Goal: Task Accomplishment & Management: Manage account settings

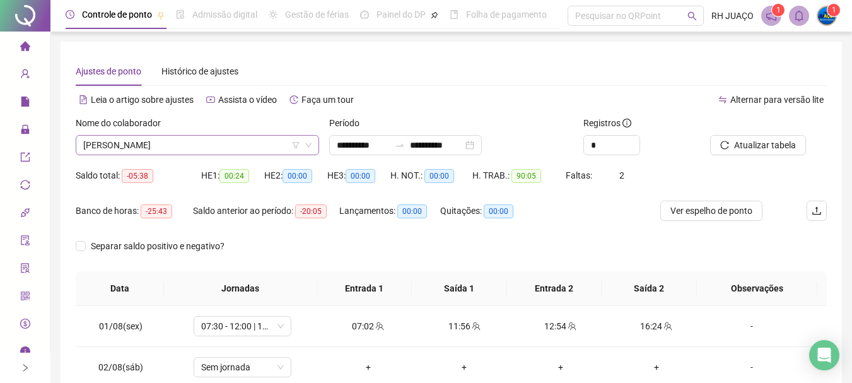
scroll to position [510, 0]
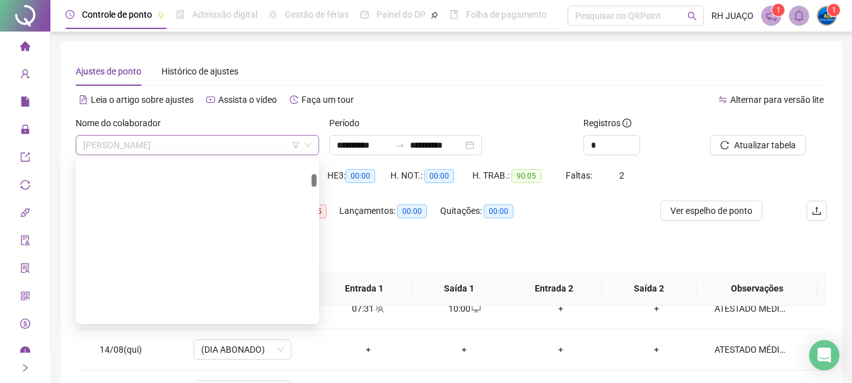
click at [248, 141] on span "[PERSON_NAME]" at bounding box center [197, 145] width 228 height 19
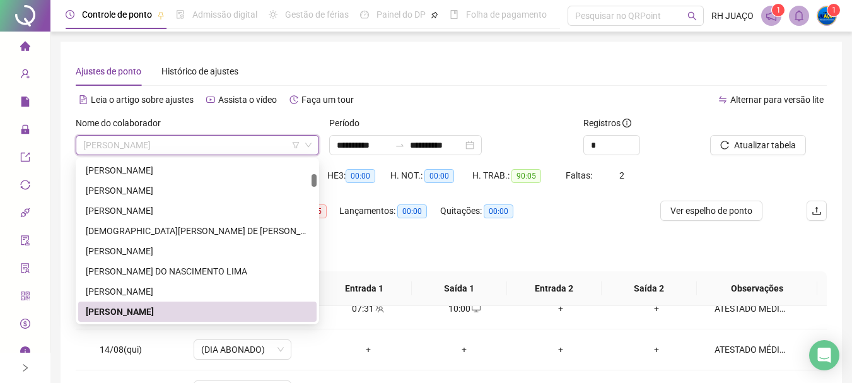
click at [207, 137] on span "[PERSON_NAME]" at bounding box center [197, 145] width 228 height 19
click at [240, 276] on div "[PERSON_NAME] DO NASCIMENTO LIMA" at bounding box center [197, 271] width 223 height 14
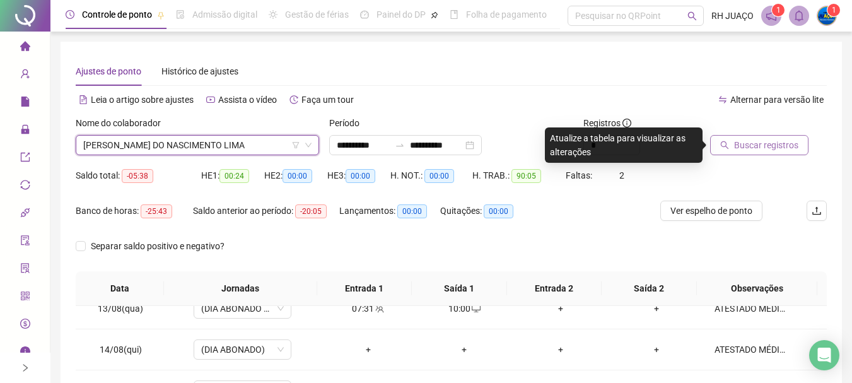
click at [774, 146] on span "Buscar registros" at bounding box center [766, 145] width 64 height 14
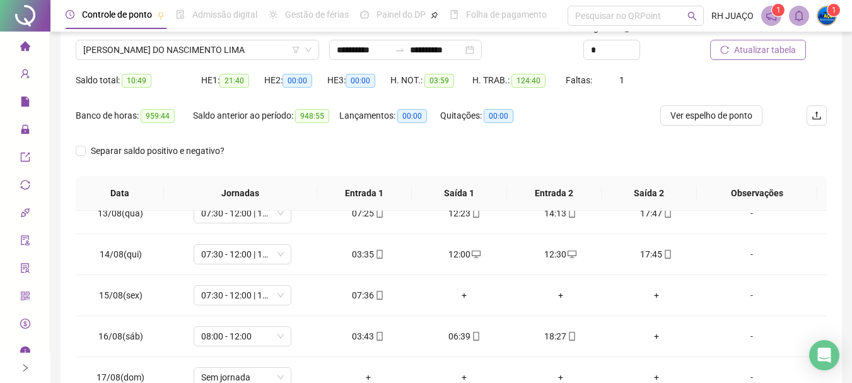
scroll to position [126, 0]
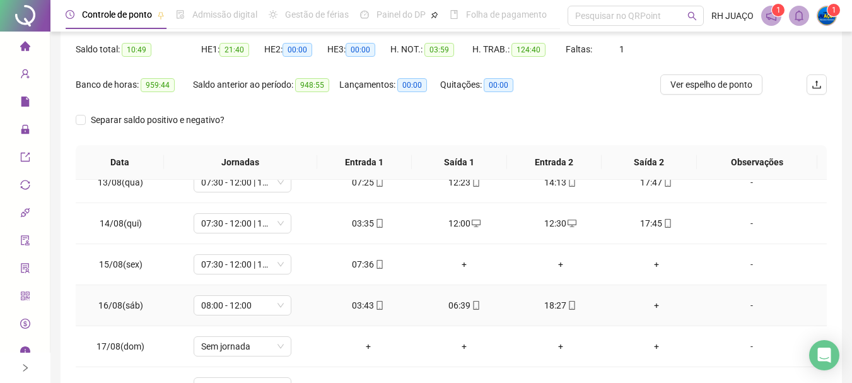
click at [461, 308] on div "06:39" at bounding box center [464, 305] width 76 height 14
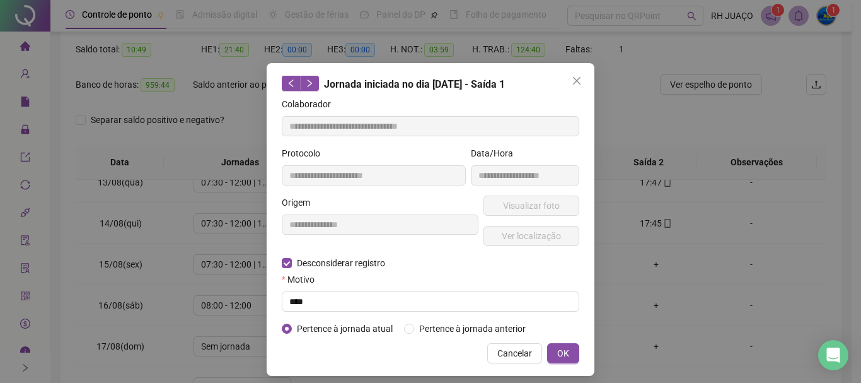
type input "**********"
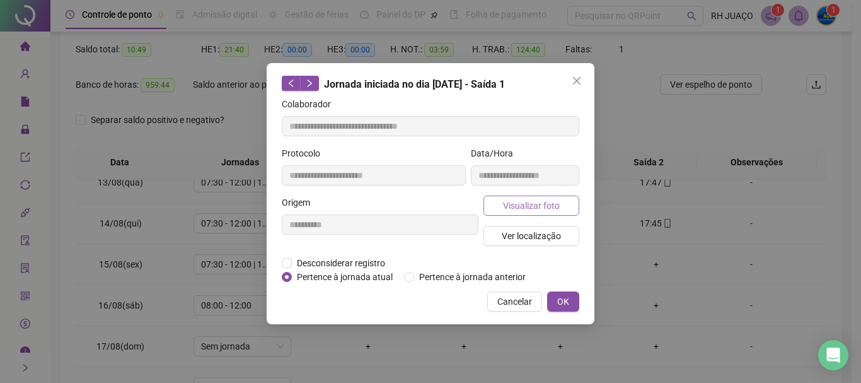
click at [565, 197] on button "Visualizar foto" at bounding box center [532, 205] width 96 height 20
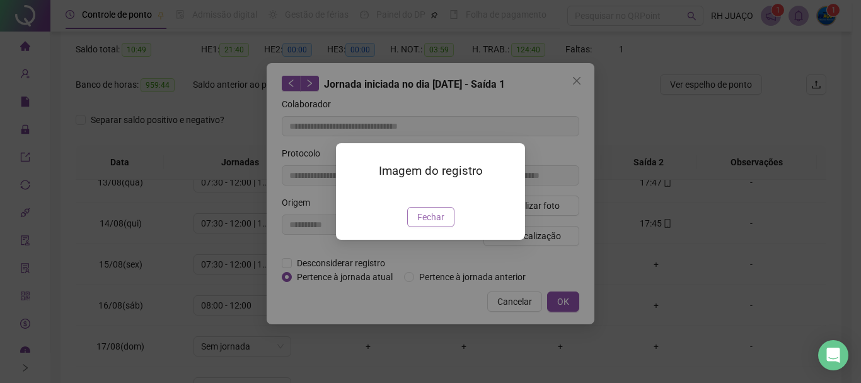
click at [420, 224] on span "Fechar" at bounding box center [430, 217] width 27 height 14
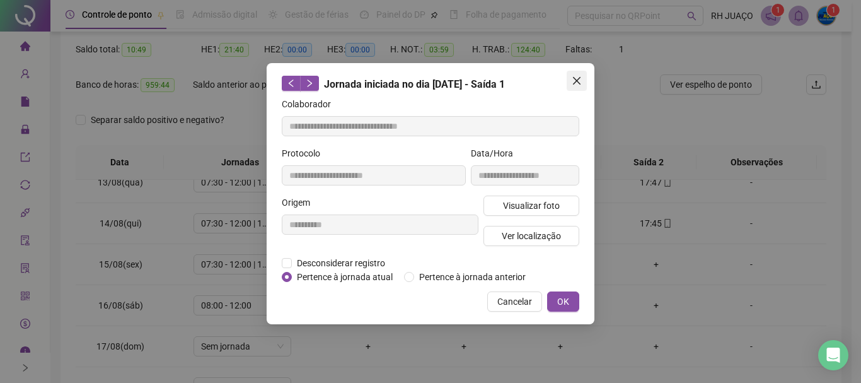
click at [582, 84] on span "Close" at bounding box center [577, 81] width 20 height 10
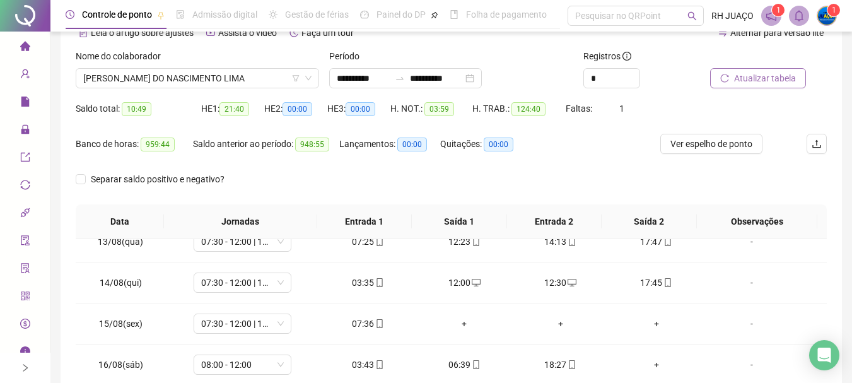
scroll to position [0, 0]
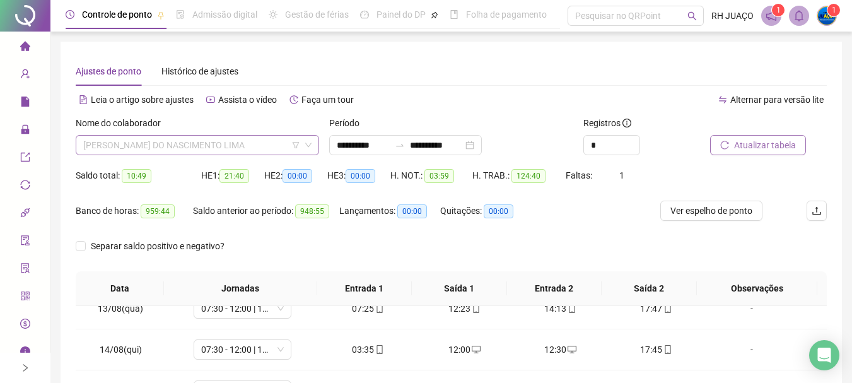
click at [269, 146] on span "[PERSON_NAME] DO NASCIMENTO LIMA" at bounding box center [197, 145] width 228 height 19
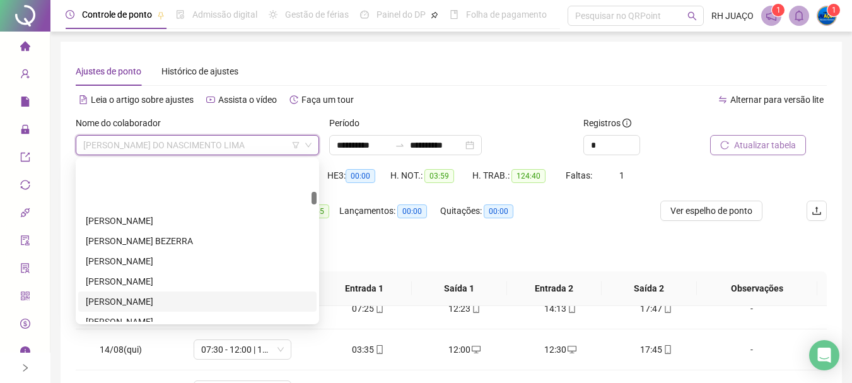
scroll to position [557, 0]
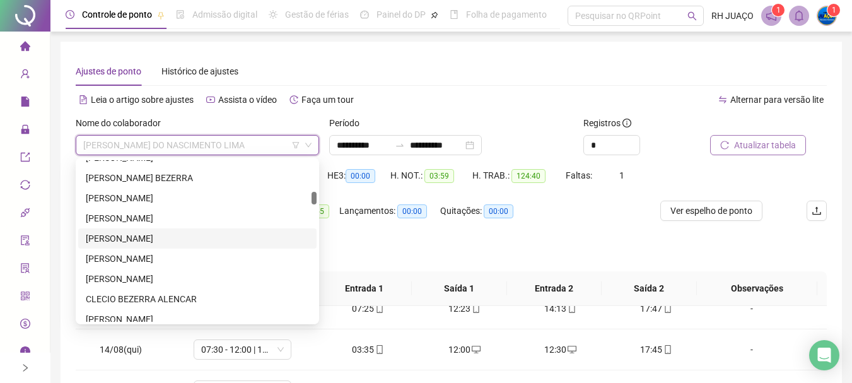
click at [209, 247] on div "[PERSON_NAME]" at bounding box center [197, 238] width 238 height 20
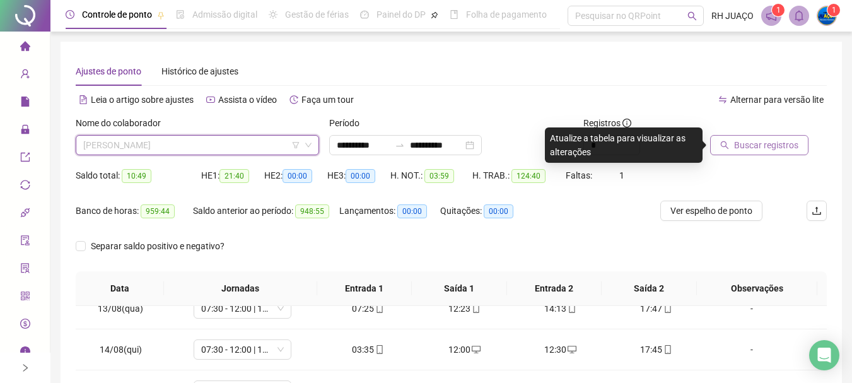
click at [227, 144] on span "[PERSON_NAME]" at bounding box center [197, 145] width 228 height 19
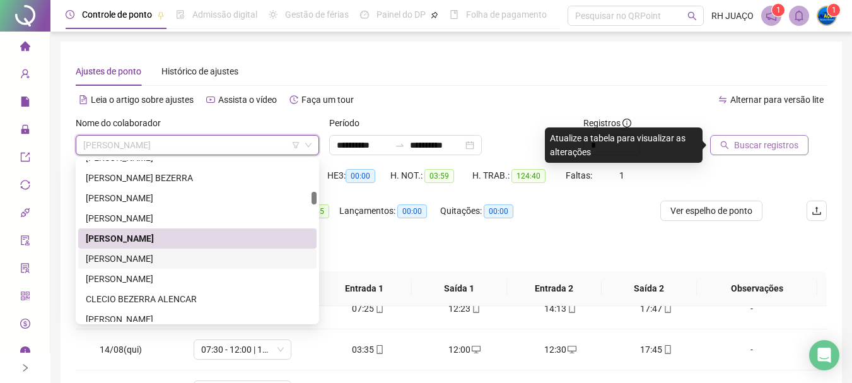
click at [185, 264] on div "[PERSON_NAME]" at bounding box center [197, 259] width 223 height 14
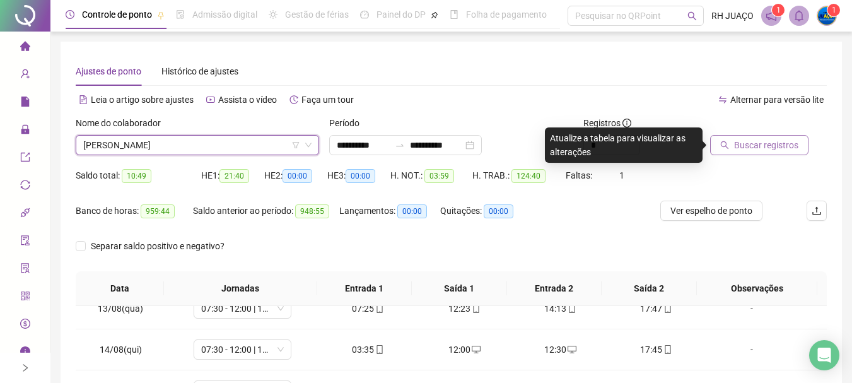
click at [784, 145] on span "Buscar registros" at bounding box center [766, 145] width 64 height 14
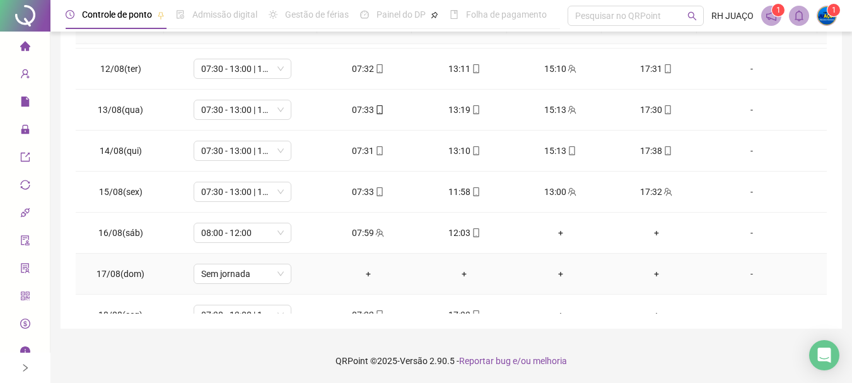
scroll to position [383, 0]
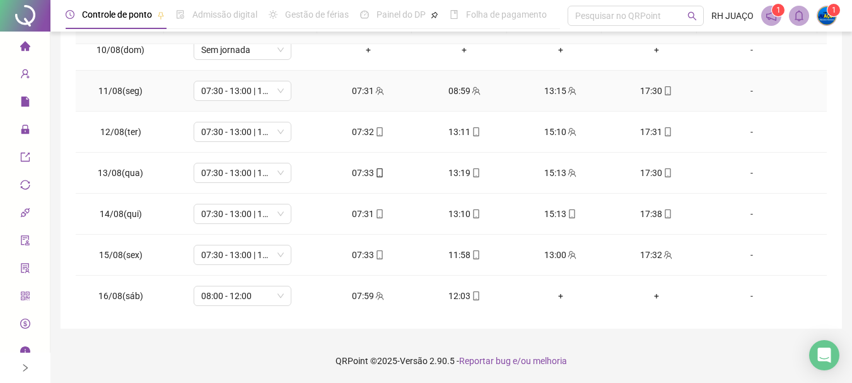
click at [453, 91] on div "08:59" at bounding box center [464, 91] width 76 height 14
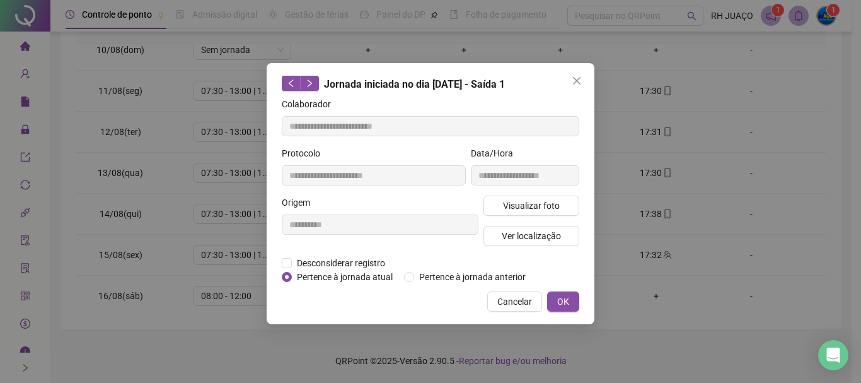
type input "**********"
click at [518, 201] on span "Visualizar foto" at bounding box center [531, 206] width 57 height 14
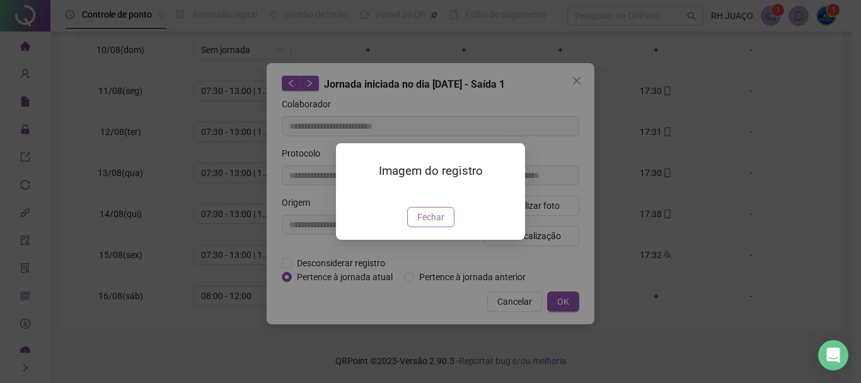
click at [442, 224] on span "Fechar" at bounding box center [430, 217] width 27 height 14
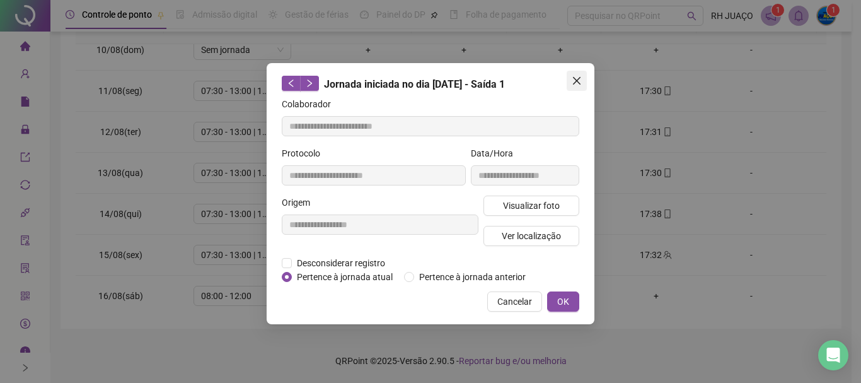
click at [578, 81] on icon "close" at bounding box center [577, 81] width 8 height 8
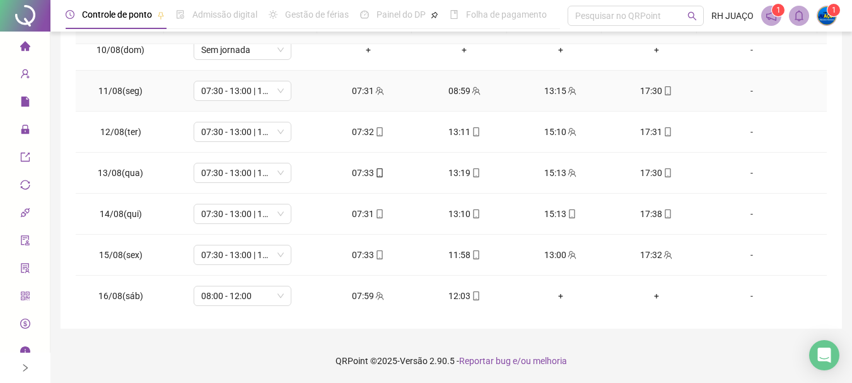
click at [551, 85] on div "13:15" at bounding box center [560, 91] width 76 height 14
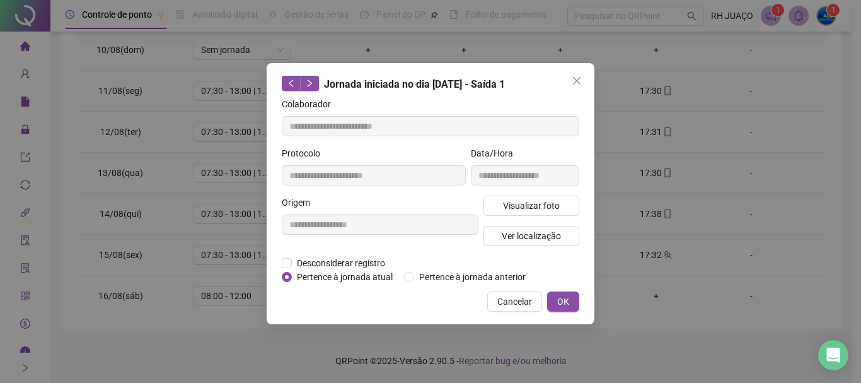
type input "**********"
click at [517, 206] on span "Visualizar foto" at bounding box center [531, 206] width 57 height 14
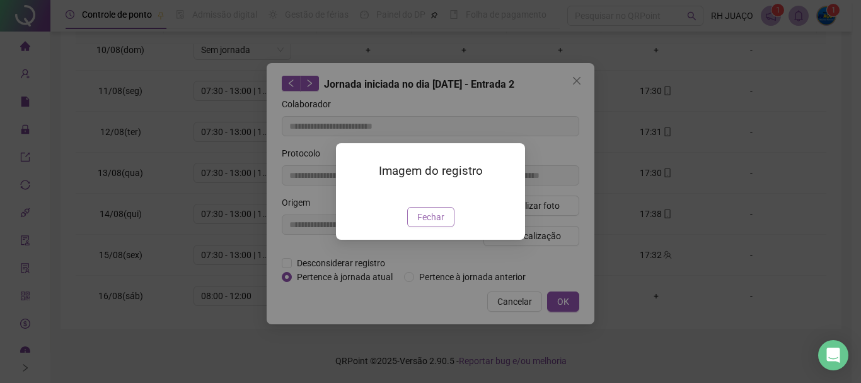
click at [424, 224] on span "Fechar" at bounding box center [430, 217] width 27 height 14
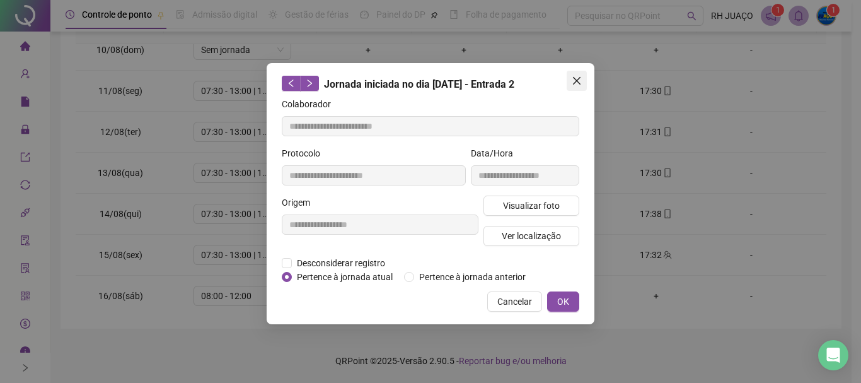
click at [575, 85] on icon "close" at bounding box center [577, 81] width 10 height 10
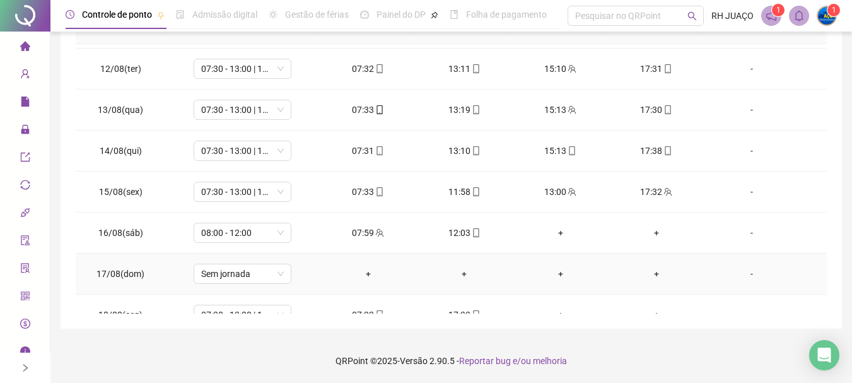
scroll to position [510, 0]
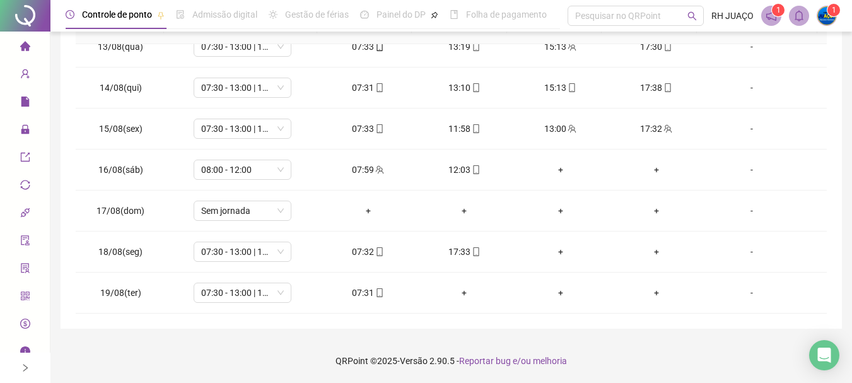
click at [460, 316] on div "**********" at bounding box center [451, 54] width 781 height 549
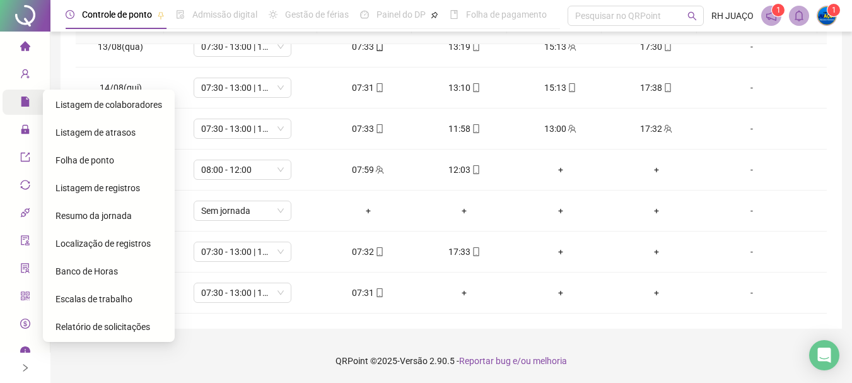
click at [93, 161] on span "Folha de ponto" at bounding box center [84, 160] width 59 height 10
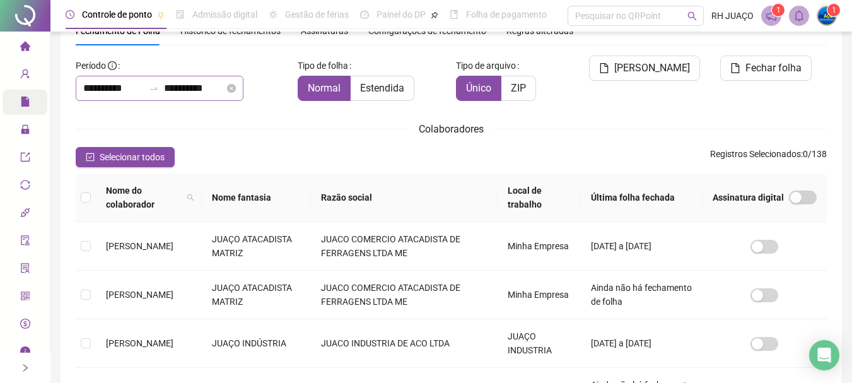
scroll to position [67, 0]
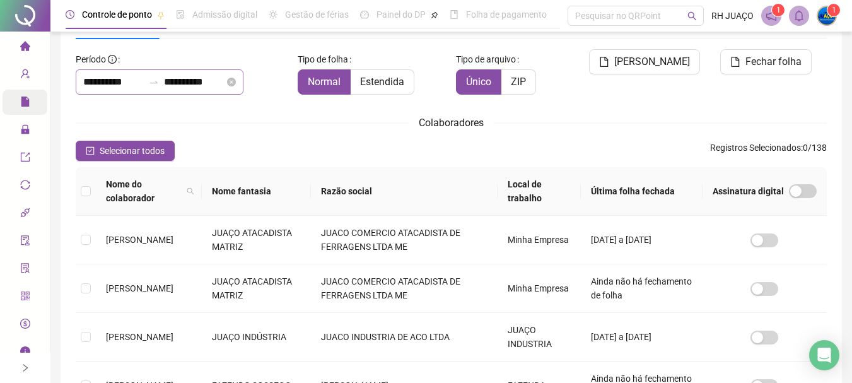
click at [159, 85] on icon "swap-right" at bounding box center [154, 82] width 10 height 10
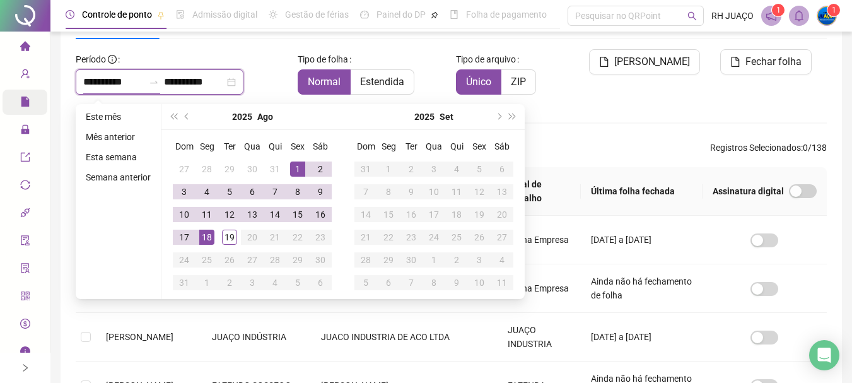
type input "**********"
click at [296, 171] on div "1" at bounding box center [297, 168] width 15 height 15
type input "**********"
click at [237, 238] on td "19" at bounding box center [229, 237] width 23 height 23
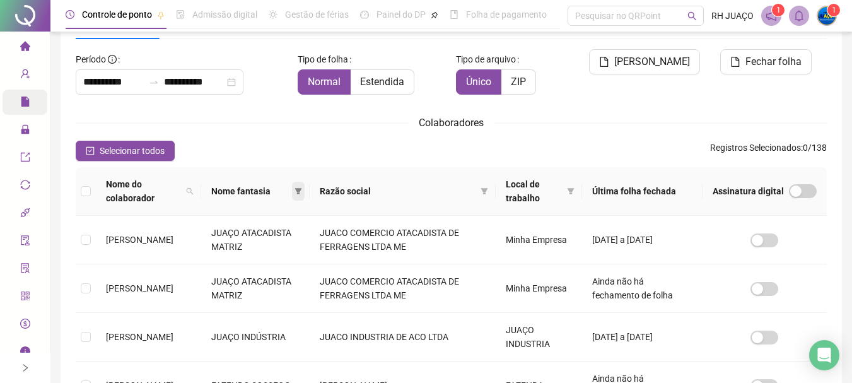
click at [302, 195] on icon "filter" at bounding box center [298, 191] width 8 height 8
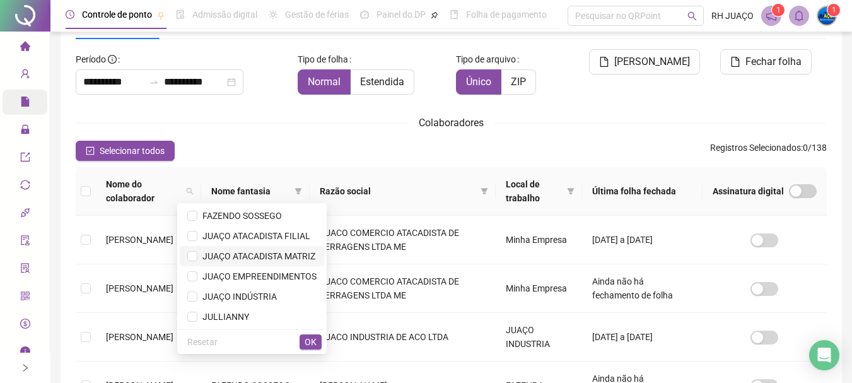
click at [303, 257] on span "JUAÇO ATACADISTA MATRIZ" at bounding box center [256, 256] width 118 height 10
click at [311, 346] on span "OK" at bounding box center [311, 342] width 12 height 14
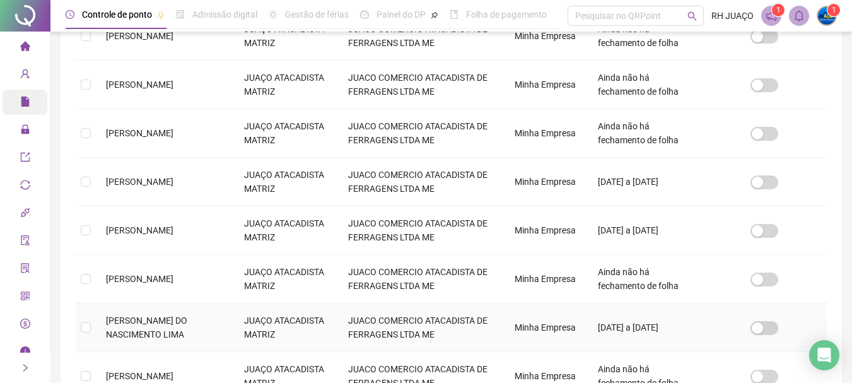
scroll to position [495, 0]
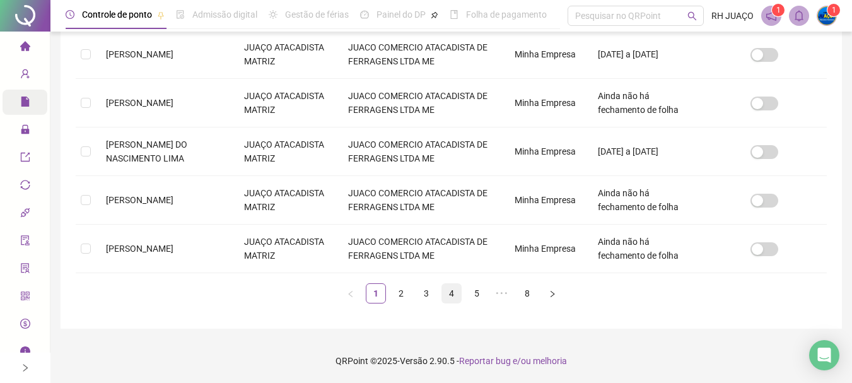
click at [446, 292] on link "4" at bounding box center [451, 293] width 19 height 19
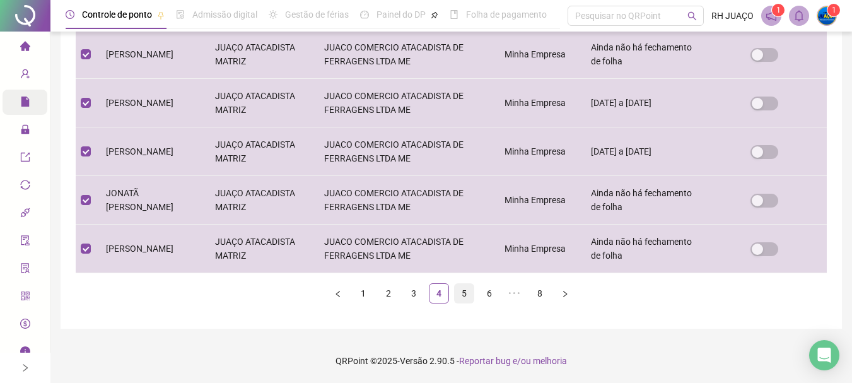
click at [457, 291] on link "5" at bounding box center [464, 293] width 19 height 19
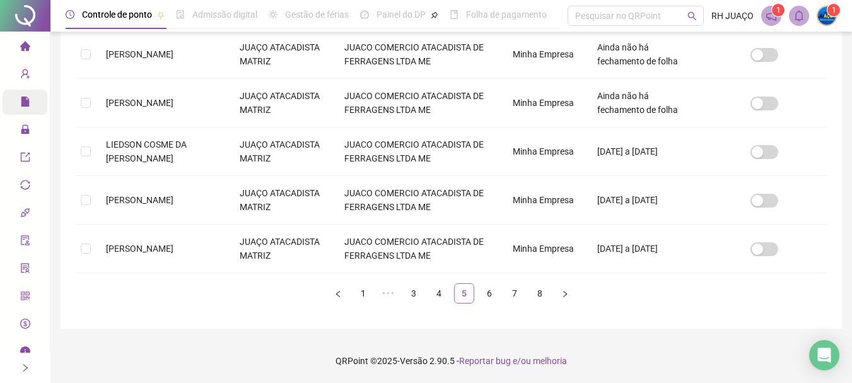
scroll to position [67, 0]
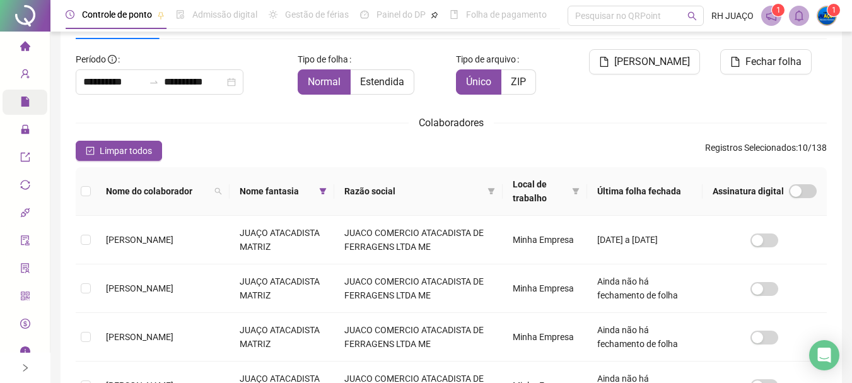
click at [79, 192] on th at bounding box center [86, 191] width 20 height 49
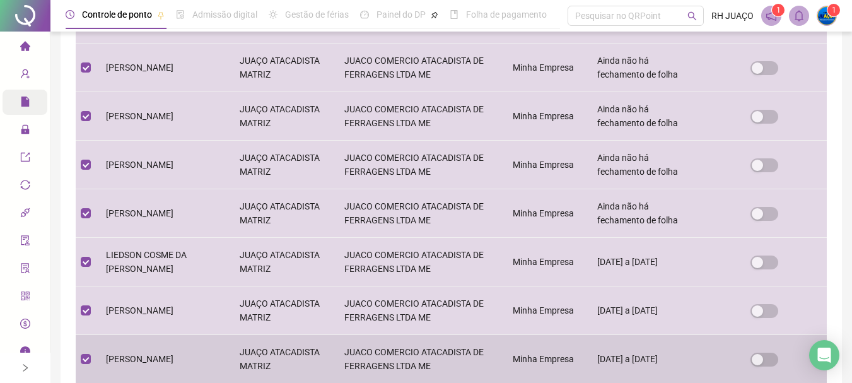
scroll to position [495, 0]
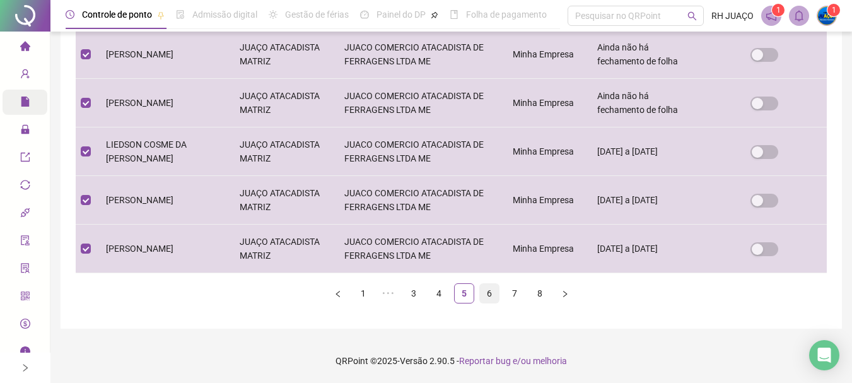
click at [491, 288] on link "6" at bounding box center [489, 293] width 19 height 19
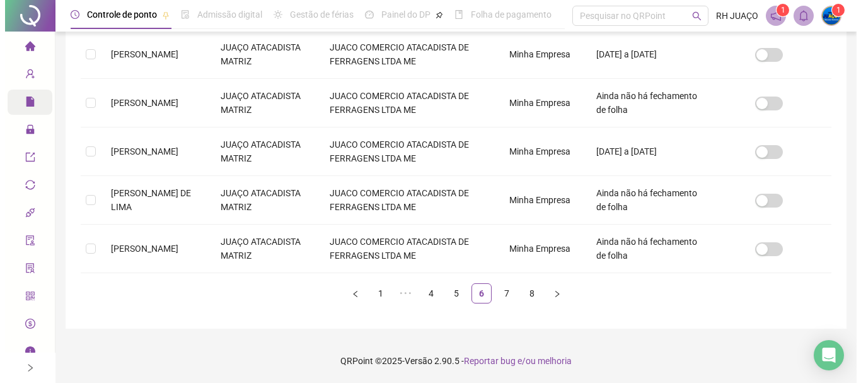
scroll to position [67, 0]
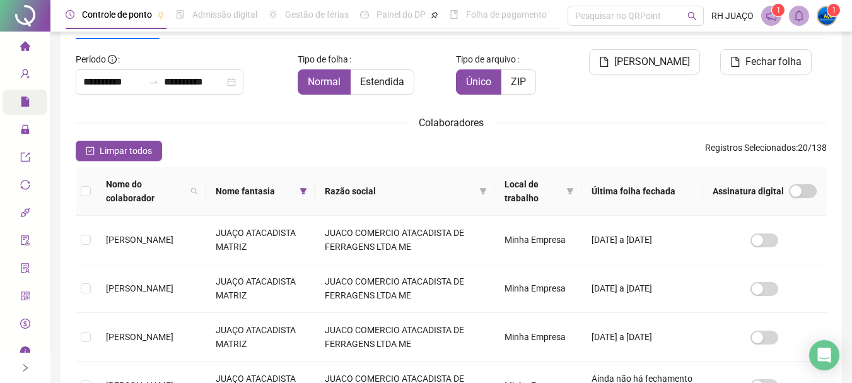
click at [91, 194] on th at bounding box center [86, 191] width 20 height 49
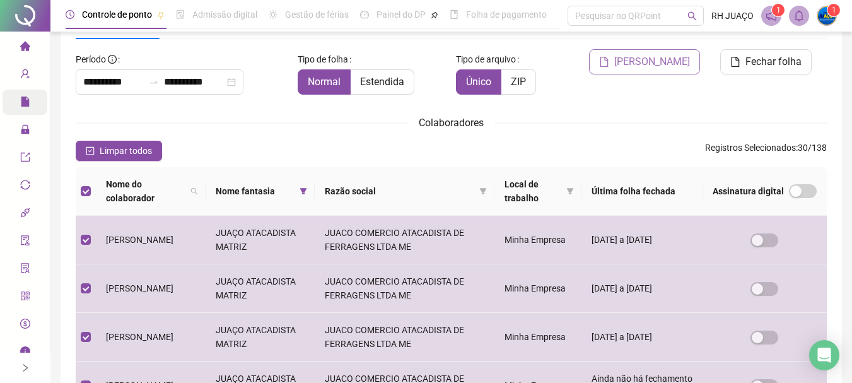
click at [667, 57] on span "[PERSON_NAME]" at bounding box center [652, 61] width 76 height 15
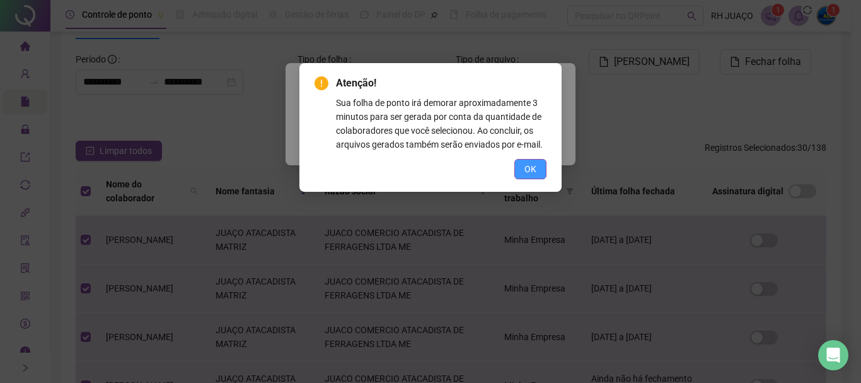
click at [530, 169] on span "OK" at bounding box center [531, 169] width 12 height 14
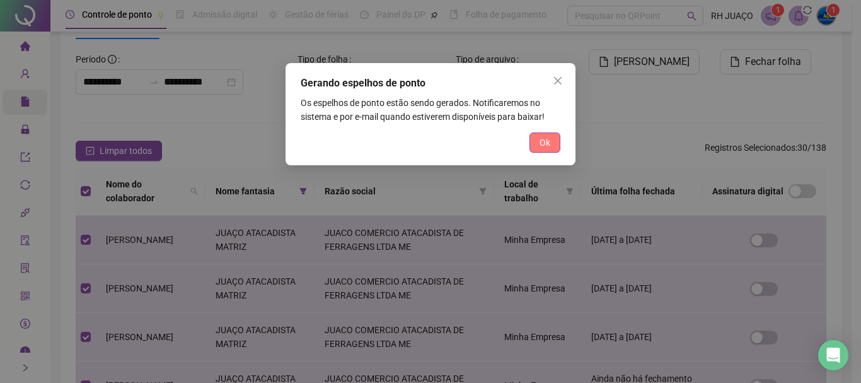
click at [549, 149] on span "Ok" at bounding box center [545, 143] width 11 height 14
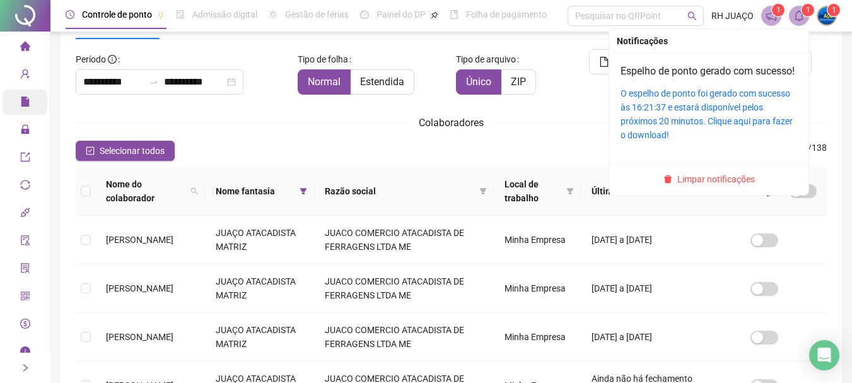
click at [798, 15] on icon "bell" at bounding box center [798, 15] width 11 height 11
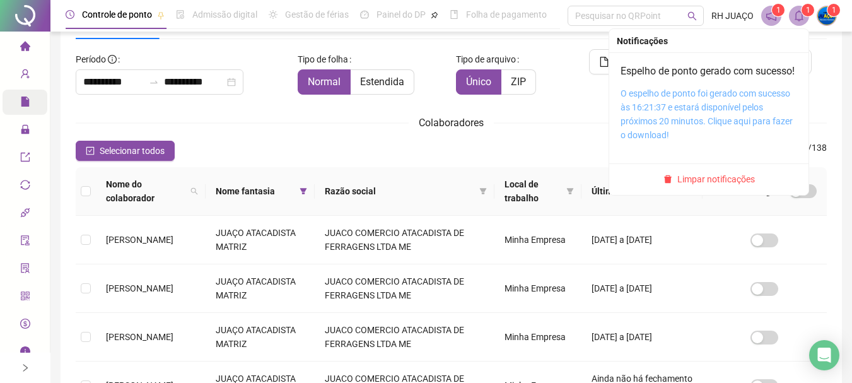
click at [725, 110] on link "O espelho de ponto foi gerado com sucesso às 16:21:37 e estará disponível pelos…" at bounding box center [707, 114] width 172 height 52
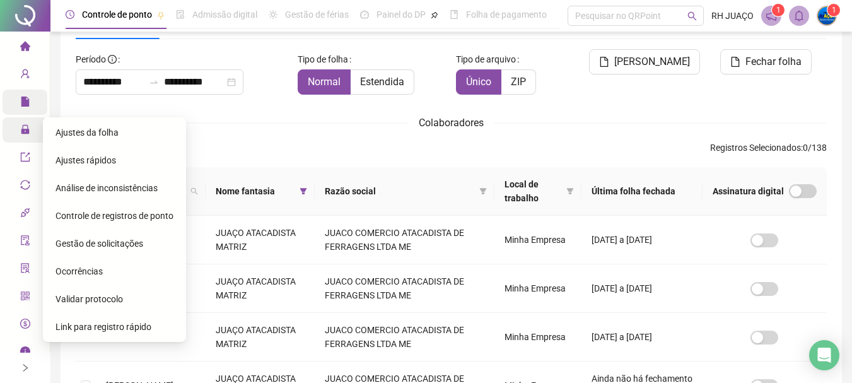
click at [20, 124] on icon "lock" at bounding box center [25, 129] width 10 height 10
click at [124, 134] on div "Ajustes da folha" at bounding box center [114, 132] width 118 height 25
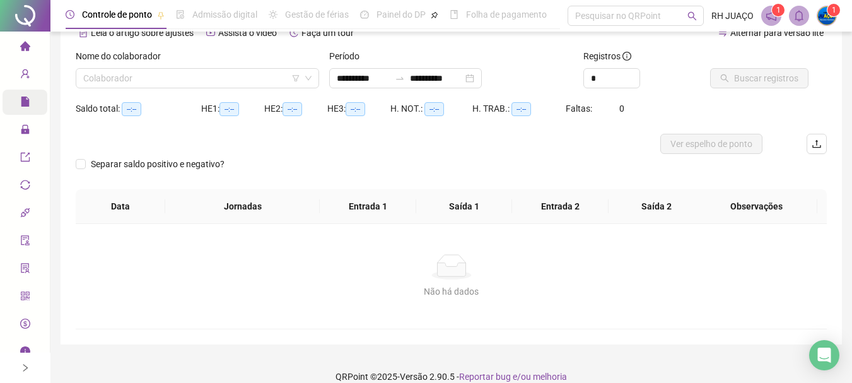
type input "**********"
click at [231, 84] on input "search" at bounding box center [191, 78] width 217 height 19
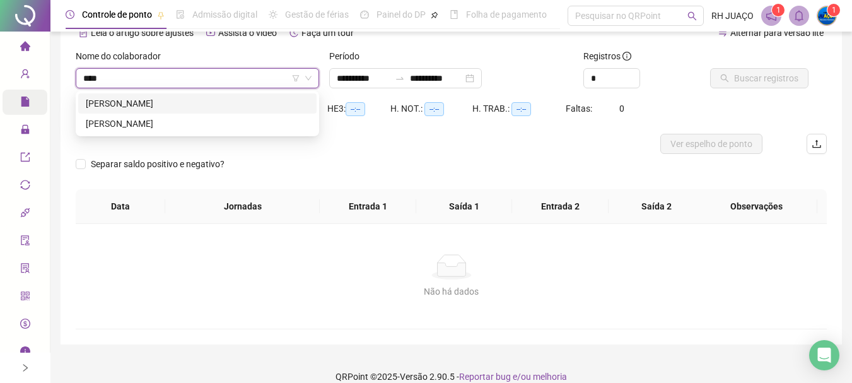
type input "*****"
click at [262, 97] on div "[PERSON_NAME]" at bounding box center [197, 103] width 223 height 14
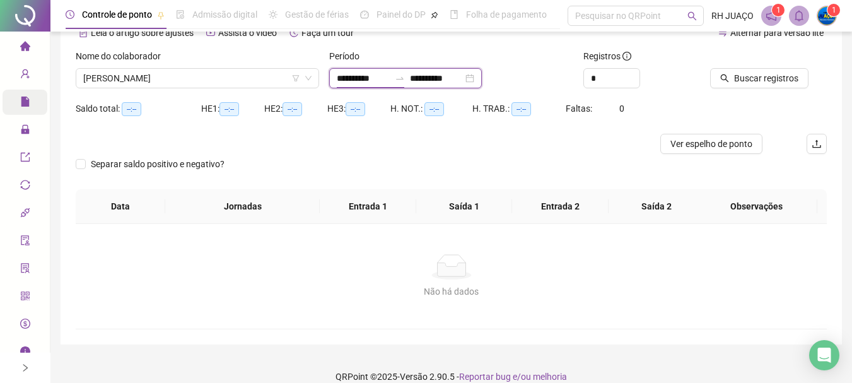
click at [390, 80] on input "**********" at bounding box center [363, 78] width 53 height 14
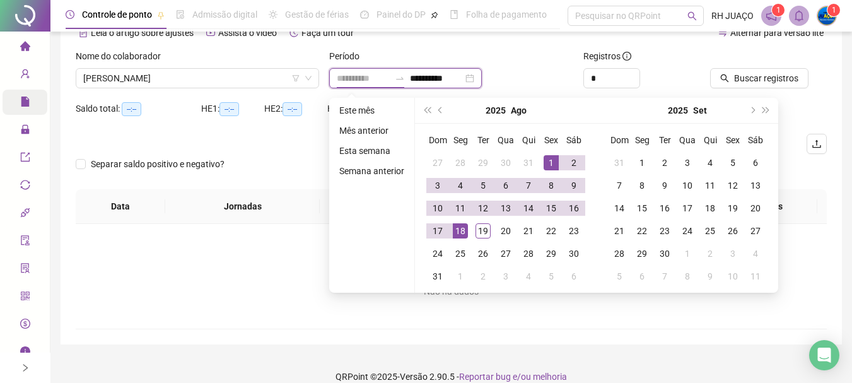
type input "**********"
click at [546, 156] on div "1" at bounding box center [551, 162] width 15 height 15
type input "**********"
click at [489, 228] on div "19" at bounding box center [482, 230] width 15 height 15
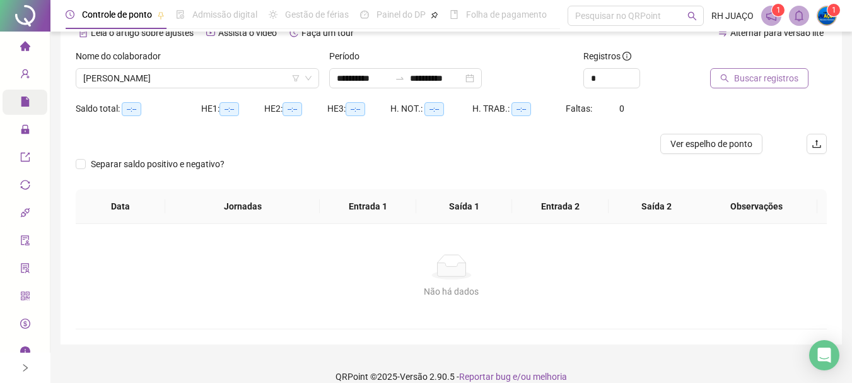
click at [759, 79] on span "Buscar registros" at bounding box center [766, 78] width 64 height 14
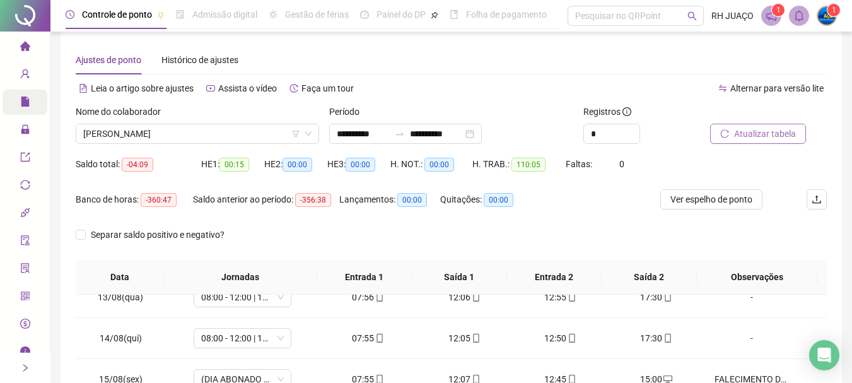
scroll to position [9, 0]
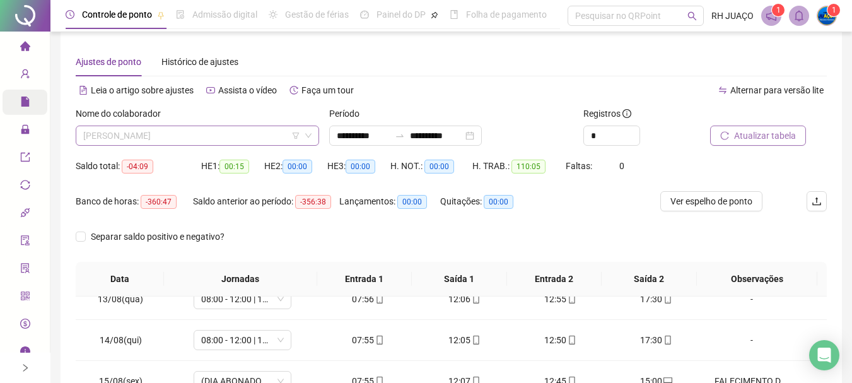
click at [254, 136] on span "[PERSON_NAME]" at bounding box center [197, 135] width 228 height 19
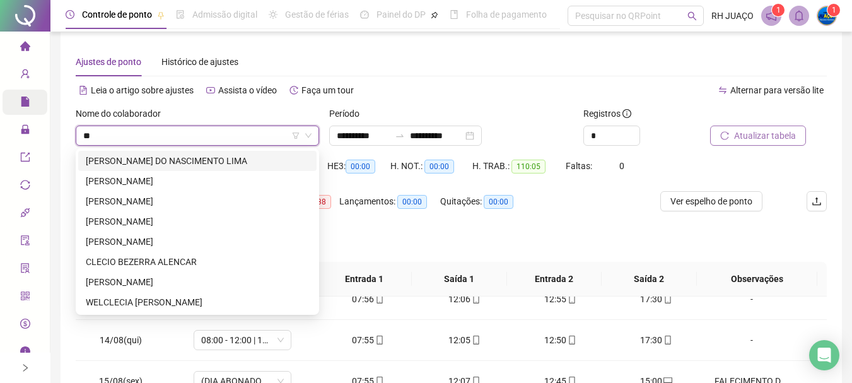
scroll to position [0, 0]
type input "***"
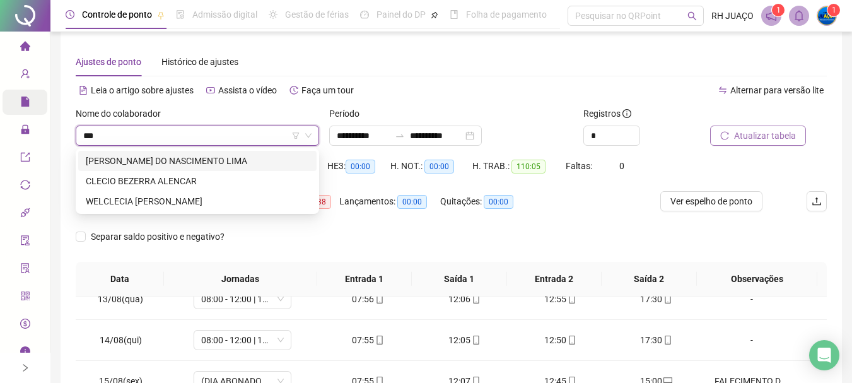
click at [183, 160] on div "[PERSON_NAME] DO NASCIMENTO LIMA" at bounding box center [197, 161] width 223 height 14
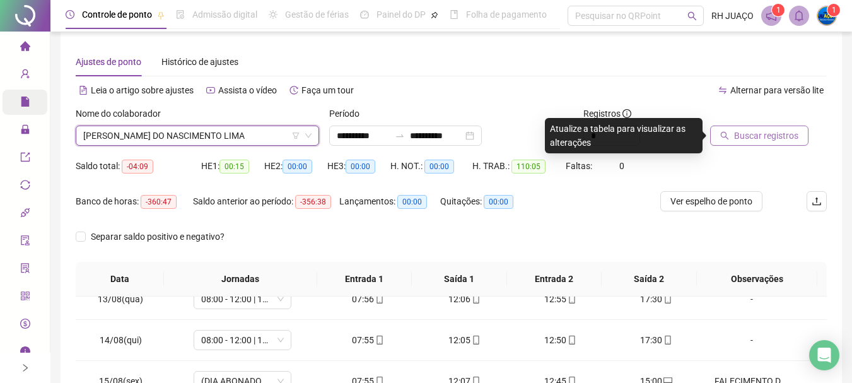
click at [738, 135] on span "Buscar registros" at bounding box center [766, 136] width 64 height 14
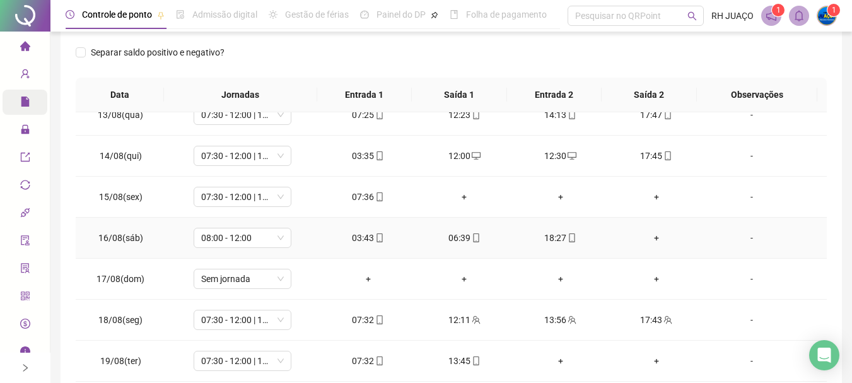
scroll to position [199, 0]
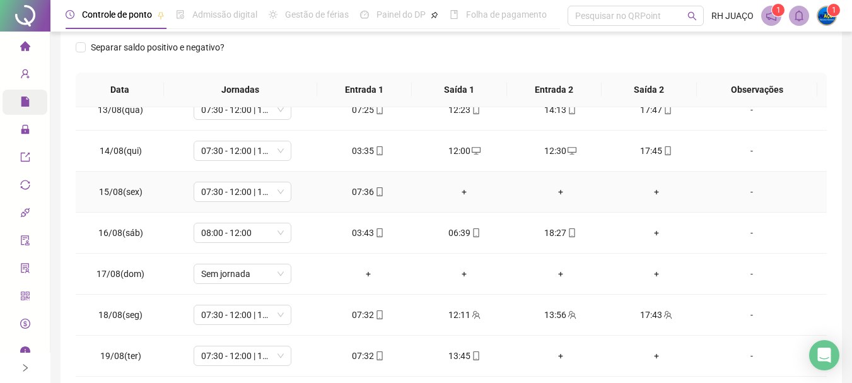
click at [459, 190] on div "+" at bounding box center [464, 192] width 76 height 14
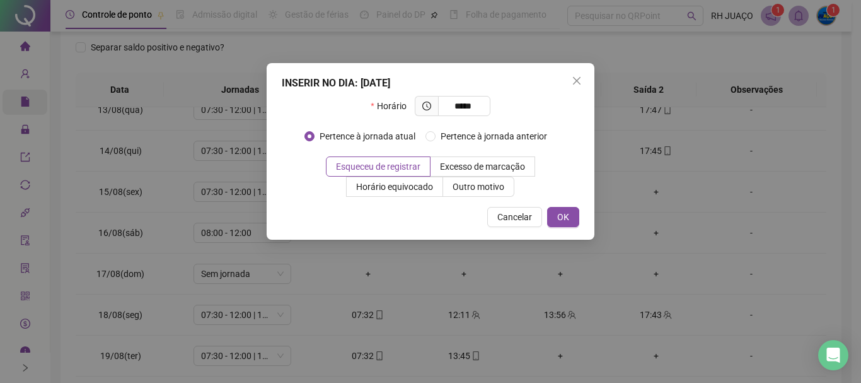
type input "*****"
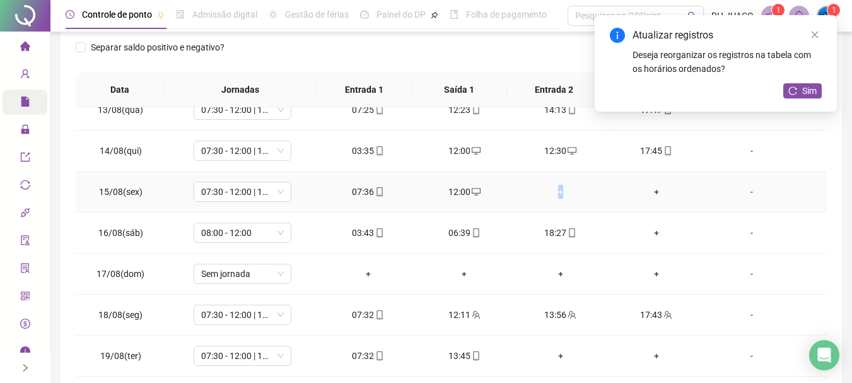
drag, startPoint x: 550, startPoint y: 202, endPoint x: 560, endPoint y: 197, distance: 11.0
click at [560, 197] on td "+" at bounding box center [560, 192] width 96 height 41
click at [560, 197] on div "+" at bounding box center [560, 192] width 76 height 14
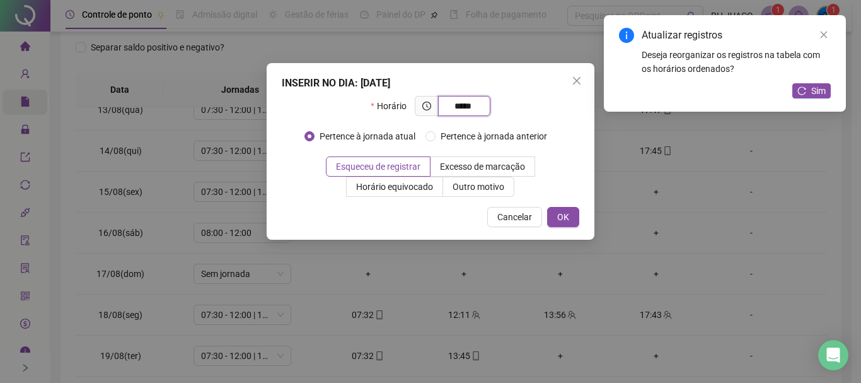
type input "*****"
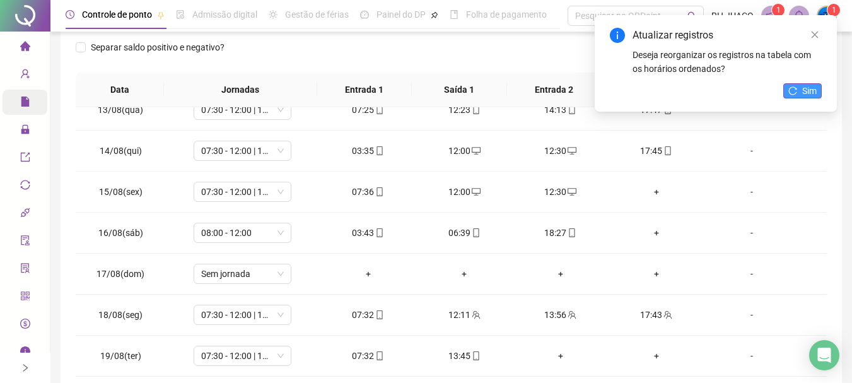
click at [805, 87] on span "Sim" at bounding box center [809, 91] width 15 height 14
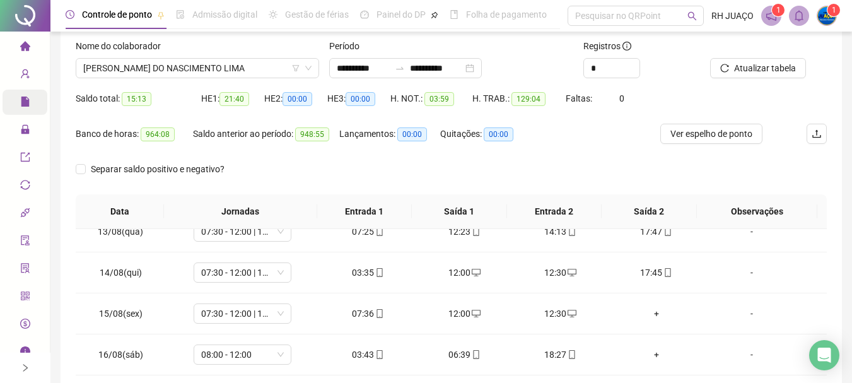
scroll to position [73, 0]
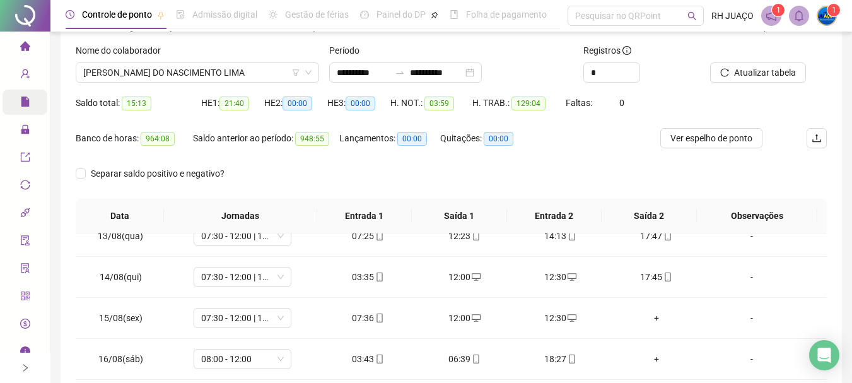
drag, startPoint x: 265, startPoint y: 76, endPoint x: 257, endPoint y: 86, distance: 12.9
click at [264, 78] on span "[PERSON_NAME] DO NASCIMENTO LIMA" at bounding box center [197, 72] width 228 height 19
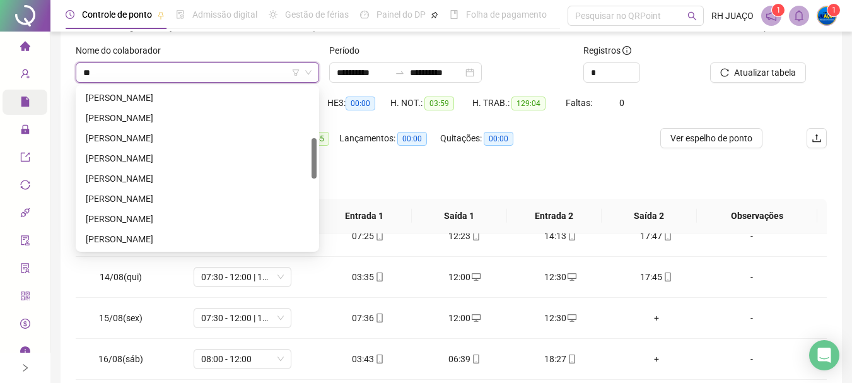
scroll to position [0, 0]
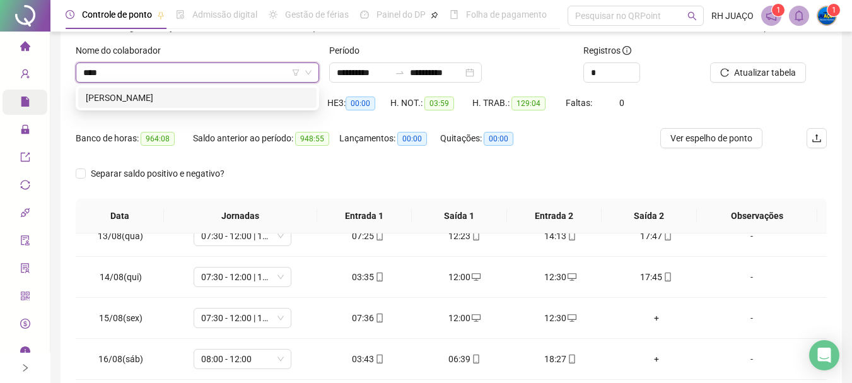
type input "*****"
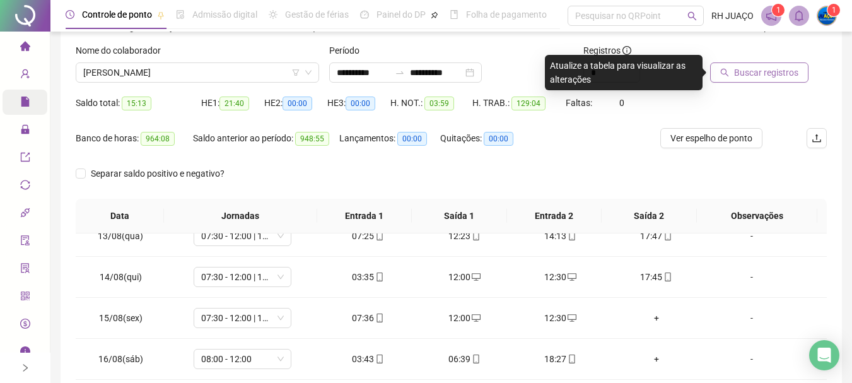
click at [747, 71] on span "Buscar registros" at bounding box center [766, 73] width 64 height 14
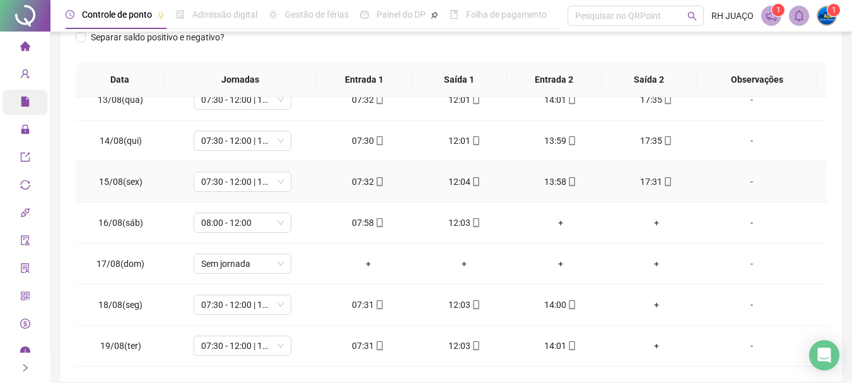
scroll to position [262, 0]
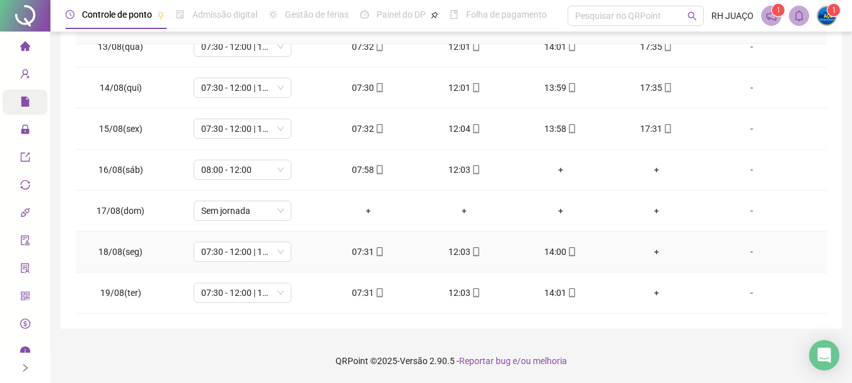
click at [656, 252] on div "+" at bounding box center [657, 252] width 76 height 14
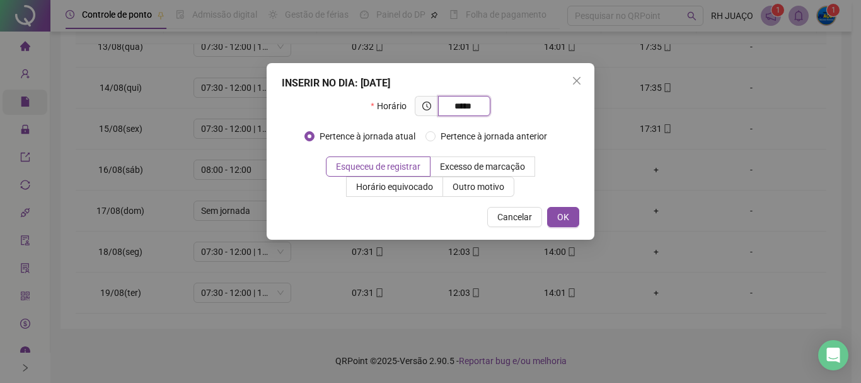
type input "*****"
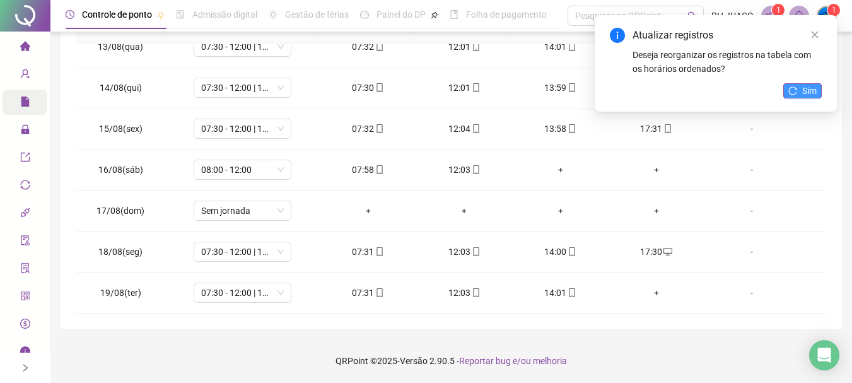
click at [800, 93] on button "Sim" at bounding box center [802, 90] width 38 height 15
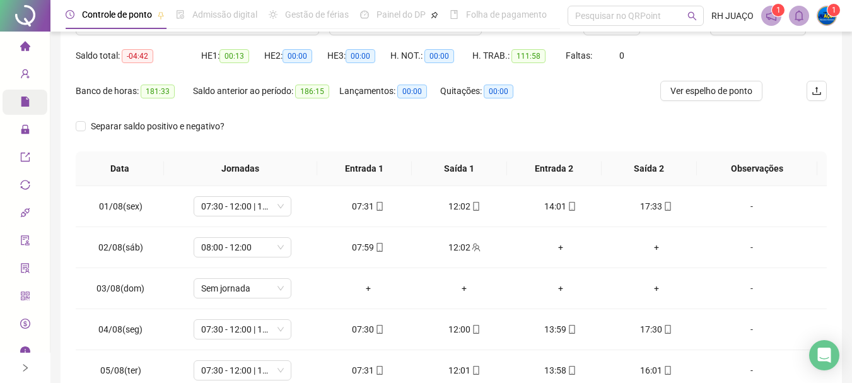
scroll to position [9, 0]
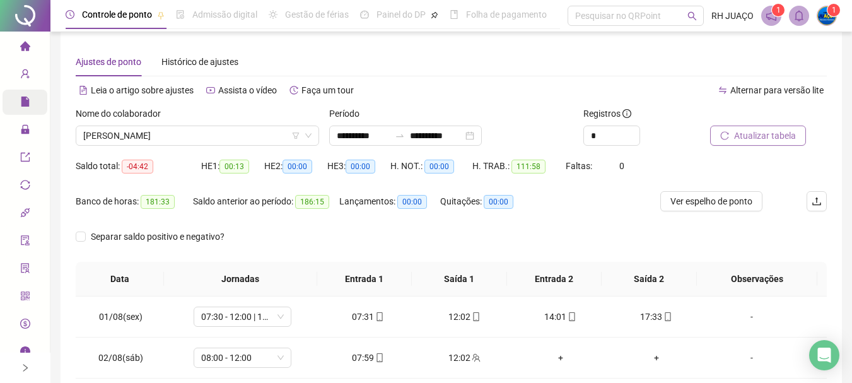
click at [747, 135] on span "Atualizar tabela" at bounding box center [765, 136] width 62 height 14
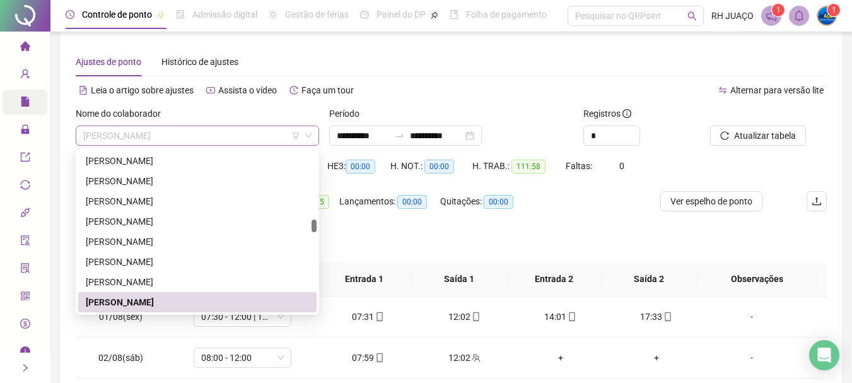
click at [254, 141] on span "[PERSON_NAME]" at bounding box center [197, 135] width 228 height 19
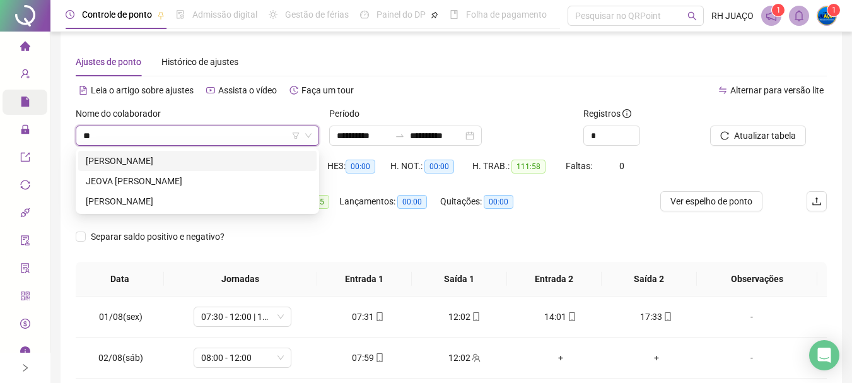
scroll to position [0, 0]
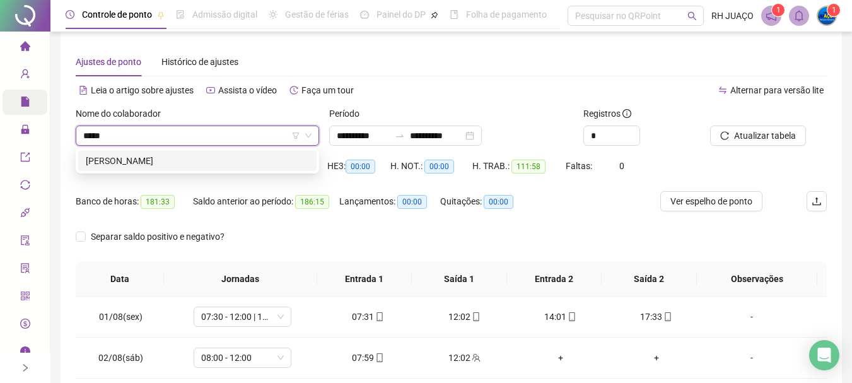
type input "******"
click at [270, 158] on div "[PERSON_NAME]" at bounding box center [197, 161] width 223 height 14
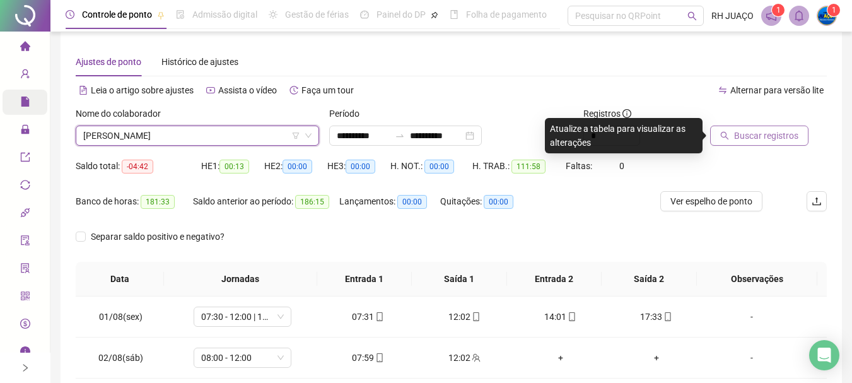
click at [747, 132] on span "Buscar registros" at bounding box center [766, 136] width 64 height 14
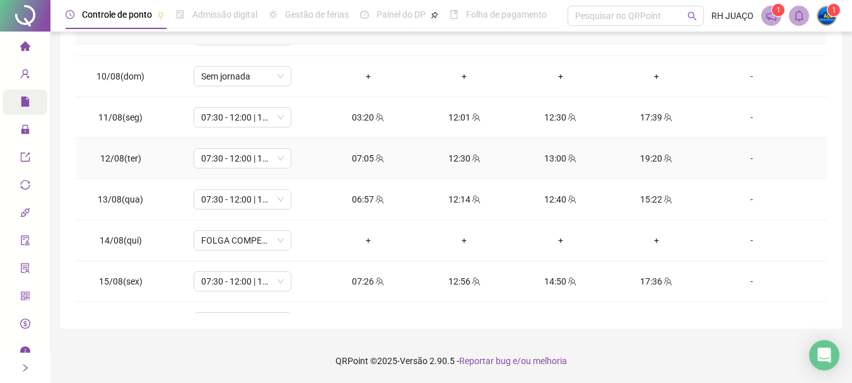
scroll to position [378, 0]
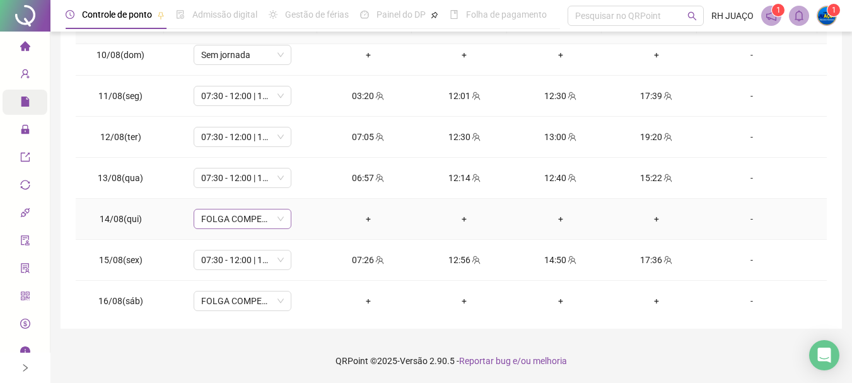
click at [282, 219] on div "FOLGA COMPENSATÓRIA" at bounding box center [243, 219] width 98 height 20
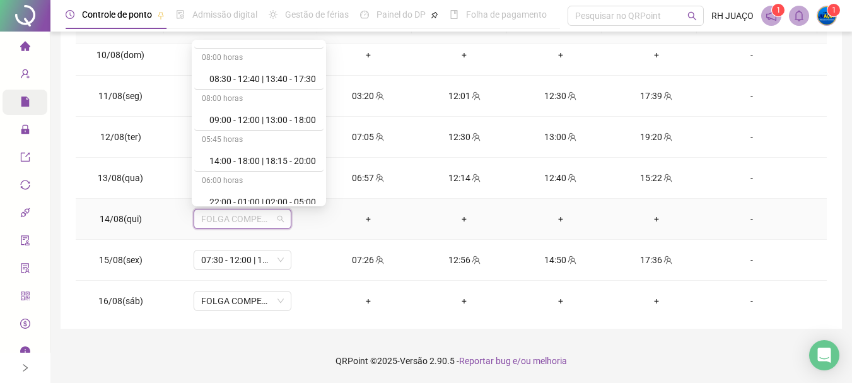
scroll to position [2421, 0]
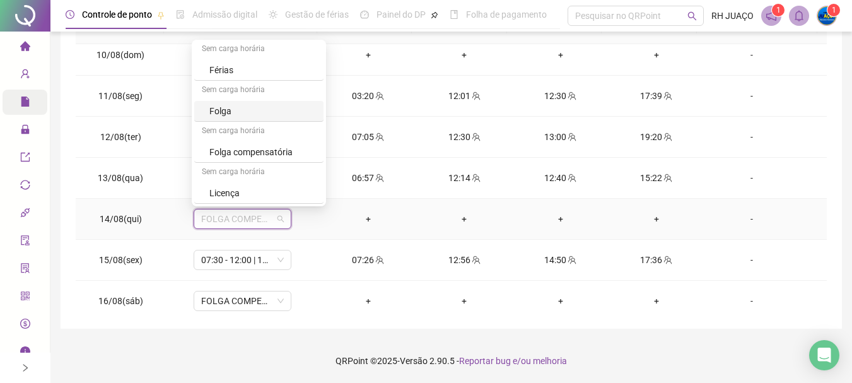
click at [221, 105] on div "Folga" at bounding box center [262, 111] width 107 height 14
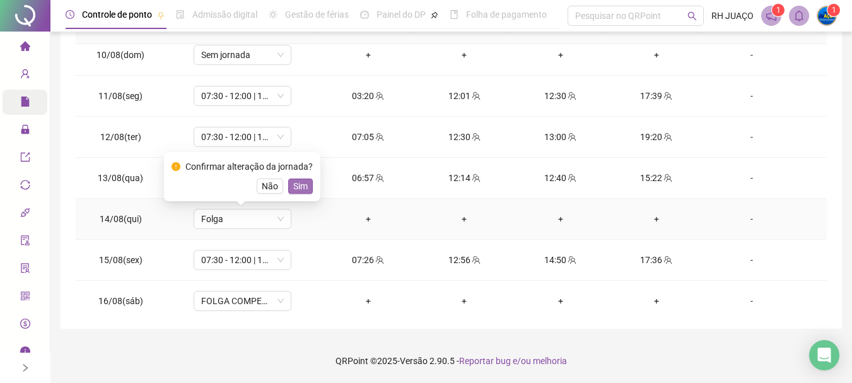
click at [294, 184] on span "Sim" at bounding box center [300, 186] width 15 height 14
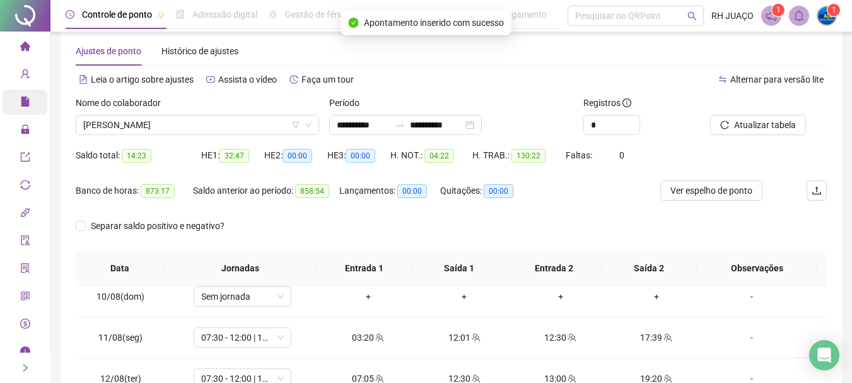
scroll to position [9, 0]
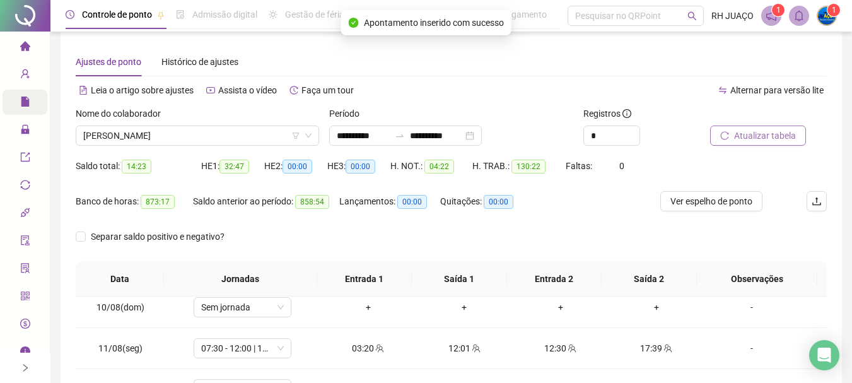
click at [769, 134] on span "Atualizar tabela" at bounding box center [765, 136] width 62 height 14
click at [226, 136] on span "[PERSON_NAME]" at bounding box center [197, 135] width 228 height 19
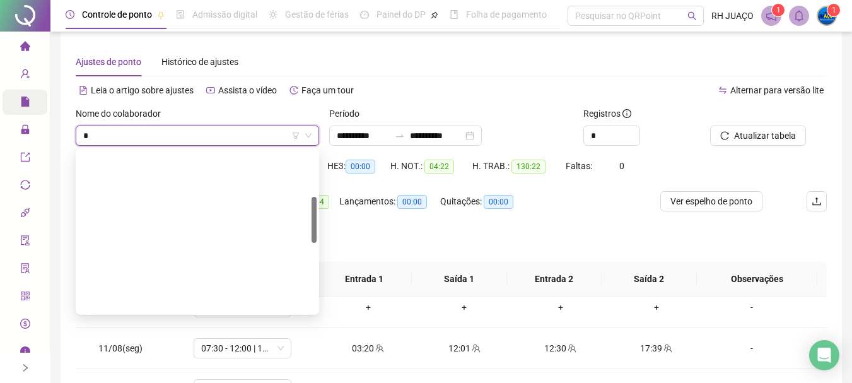
scroll to position [161, 0]
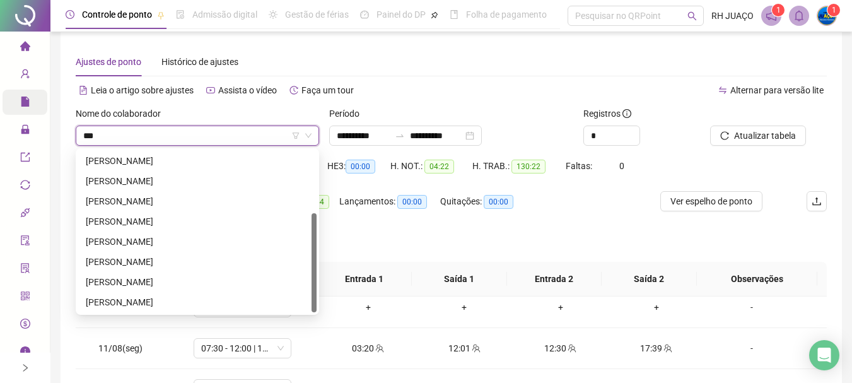
type input "****"
click at [159, 202] on div "[PERSON_NAME]" at bounding box center [197, 201] width 223 height 14
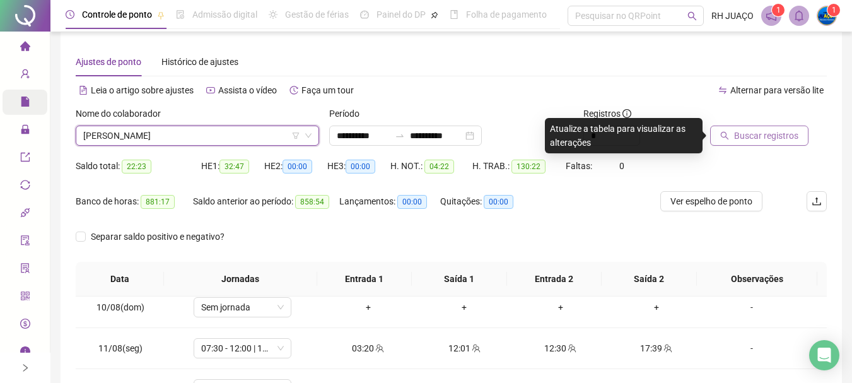
click at [731, 143] on button "Buscar registros" at bounding box center [759, 135] width 98 height 20
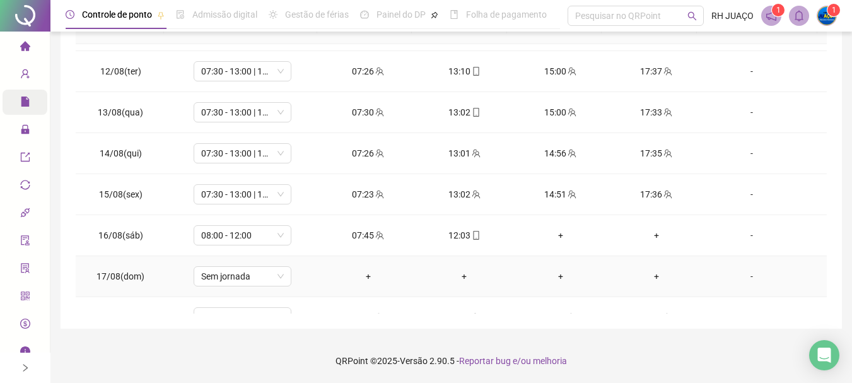
scroll to position [510, 0]
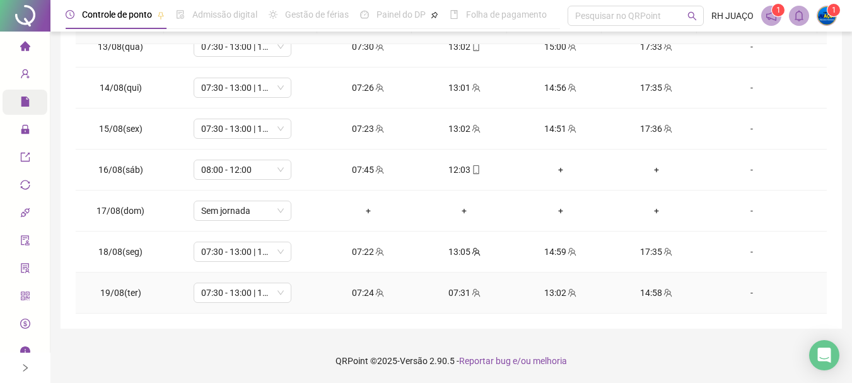
click at [450, 295] on div "07:31" at bounding box center [464, 293] width 76 height 14
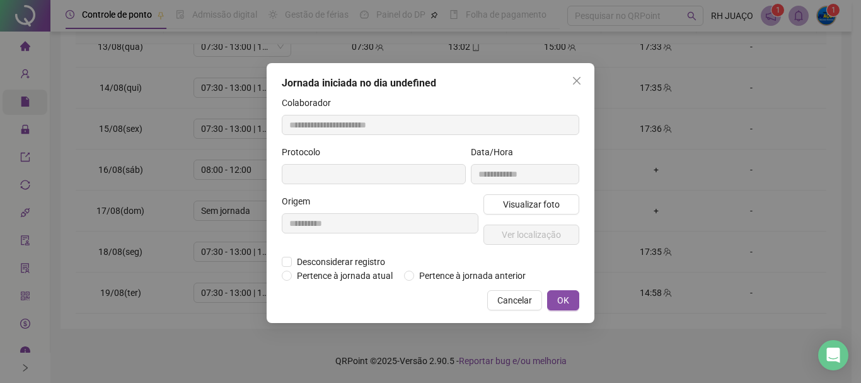
type input "**********"
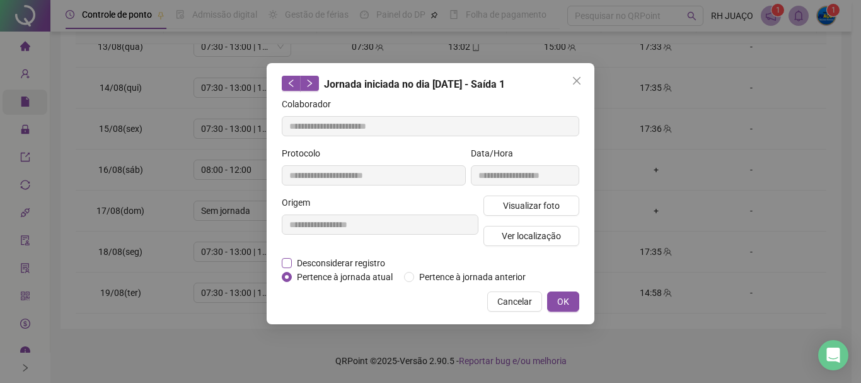
click at [375, 259] on span "Desconsiderar registro" at bounding box center [341, 263] width 98 height 14
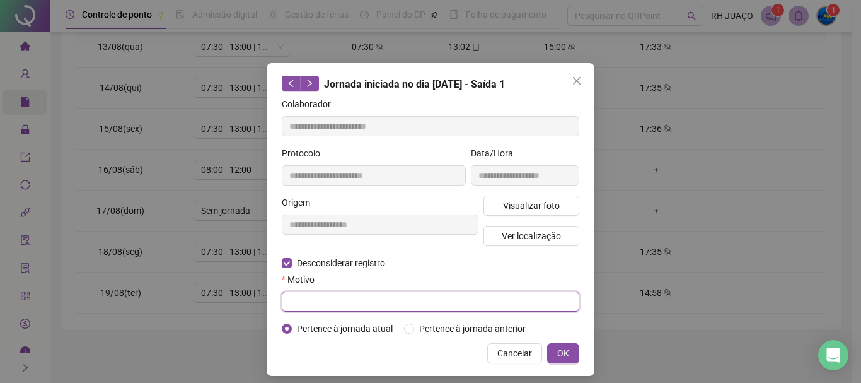
click at [353, 308] on input "text" at bounding box center [431, 301] width 298 height 20
type input "****"
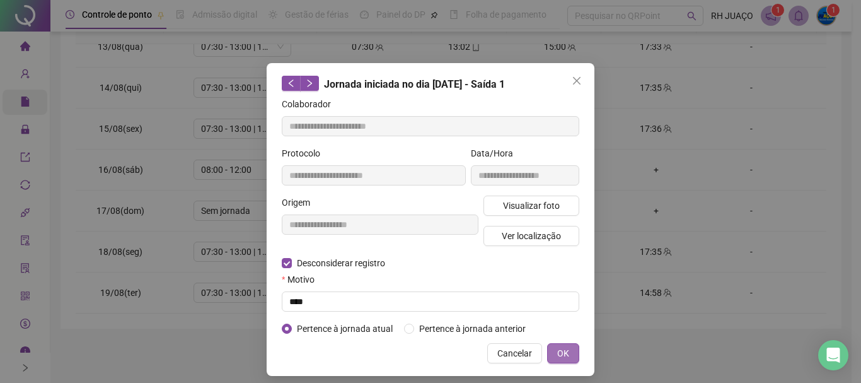
click at [549, 354] on button "OK" at bounding box center [563, 353] width 32 height 20
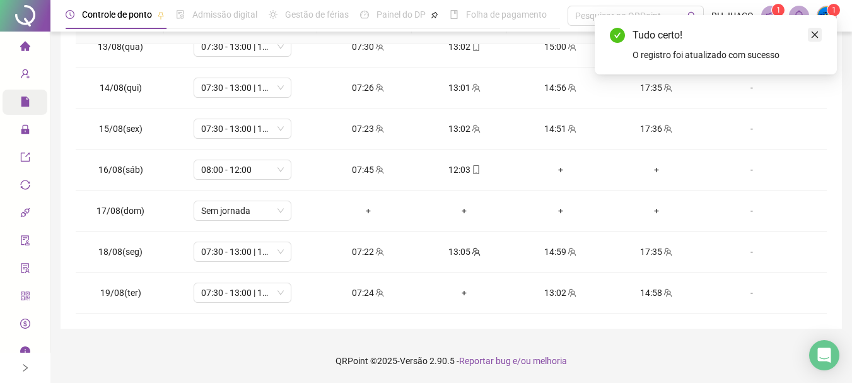
click at [808, 37] on link "Close" at bounding box center [815, 35] width 14 height 14
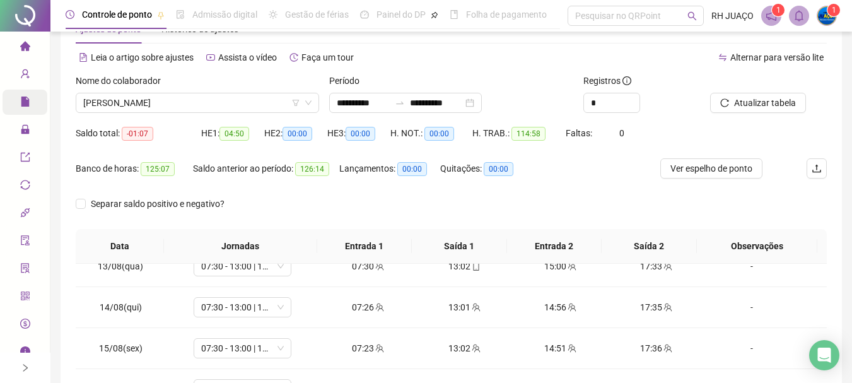
scroll to position [9, 0]
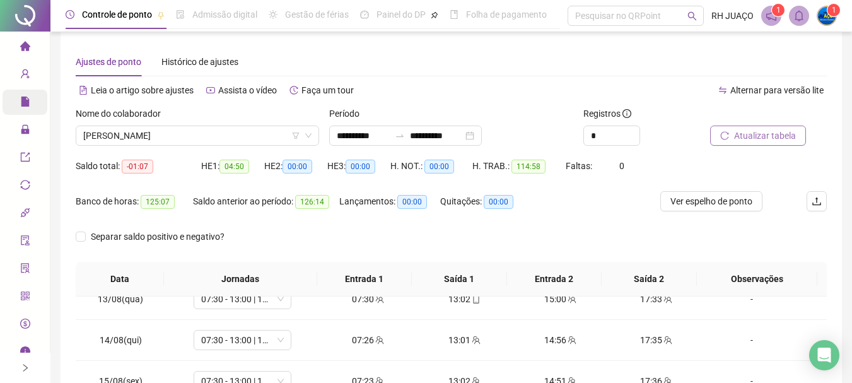
click at [763, 143] on button "Atualizar tabela" at bounding box center [758, 135] width 96 height 20
click at [233, 134] on span "[PERSON_NAME]" at bounding box center [197, 135] width 228 height 19
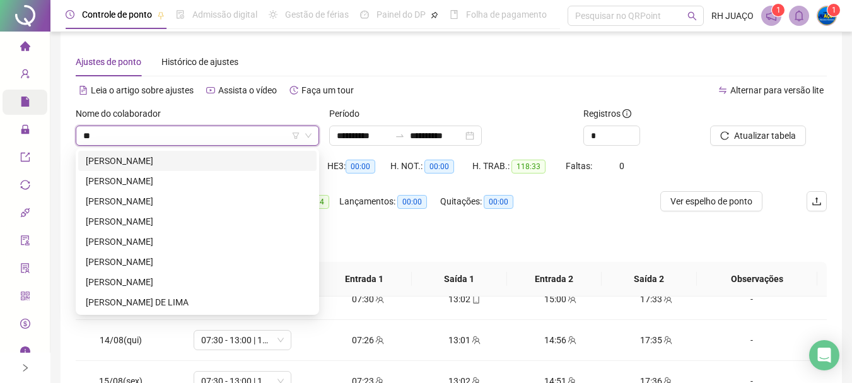
scroll to position [0, 0]
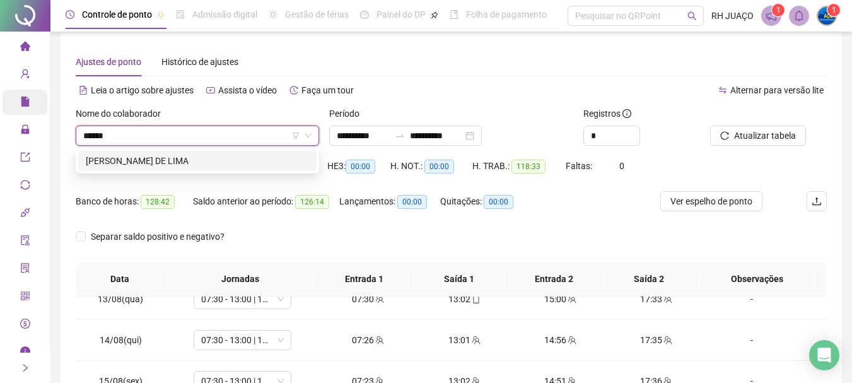
type input "*******"
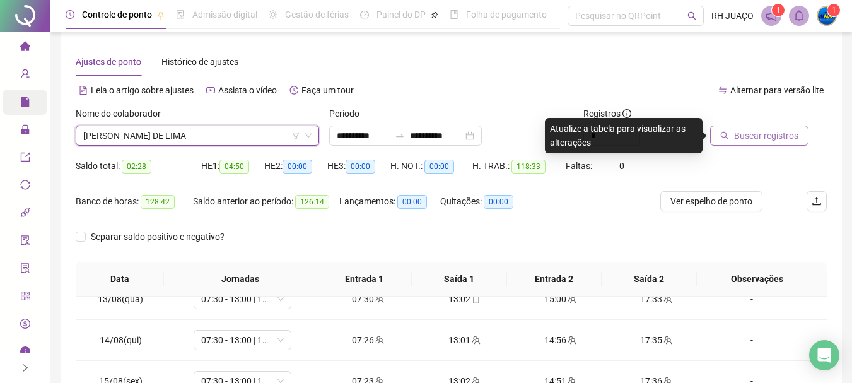
click at [752, 137] on span "Buscar registros" at bounding box center [766, 136] width 64 height 14
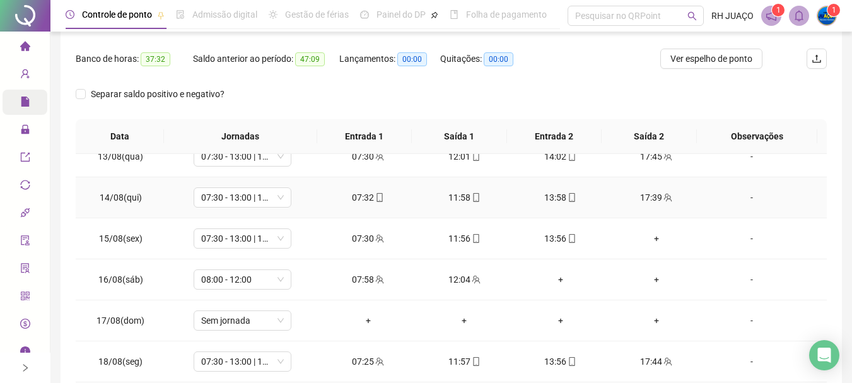
scroll to position [199, 0]
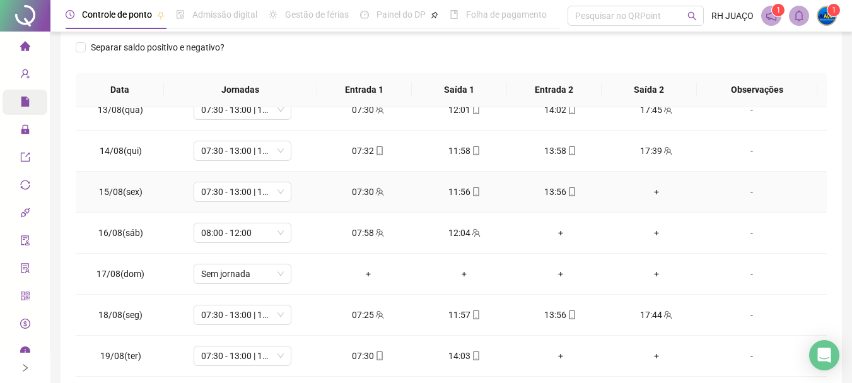
click at [646, 190] on div "+" at bounding box center [657, 192] width 76 height 14
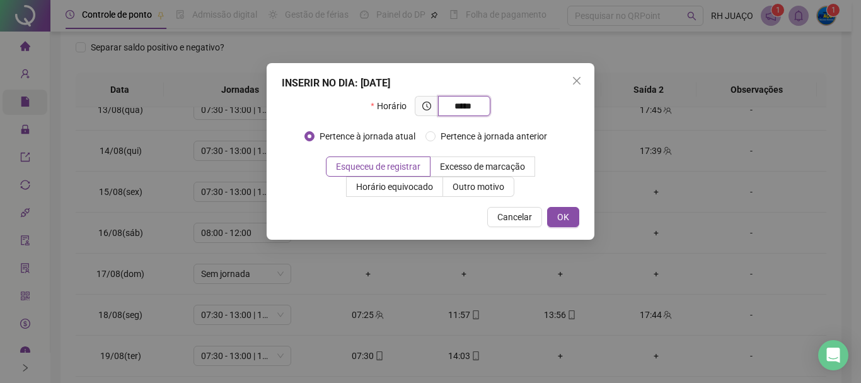
type input "*****"
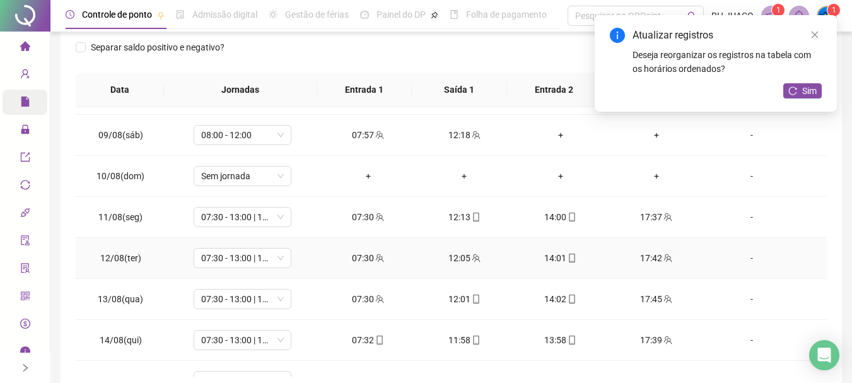
scroll to position [257, 0]
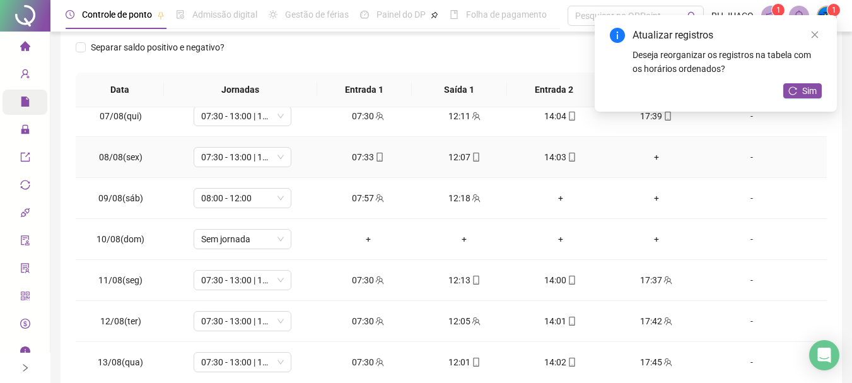
click at [648, 161] on div "+" at bounding box center [657, 157] width 76 height 14
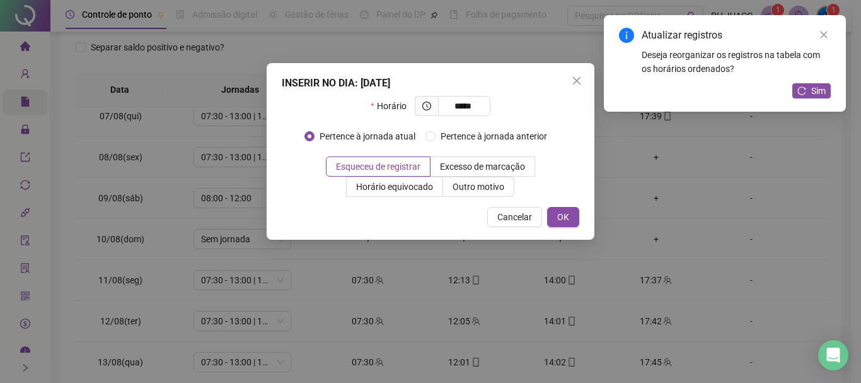
type input "*****"
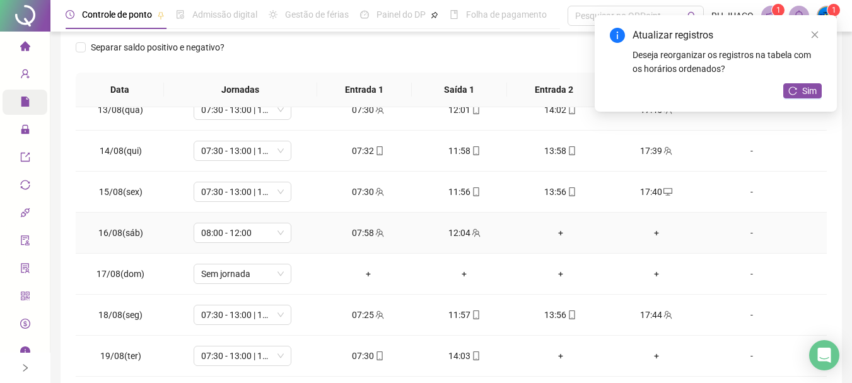
scroll to position [262, 0]
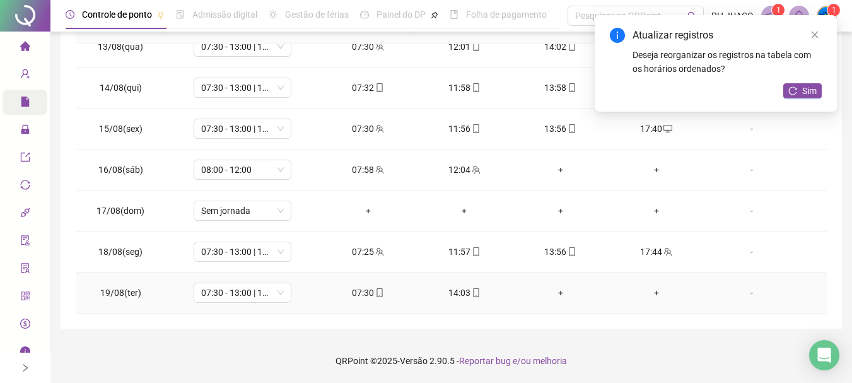
click at [561, 289] on div "+" at bounding box center [560, 293] width 76 height 14
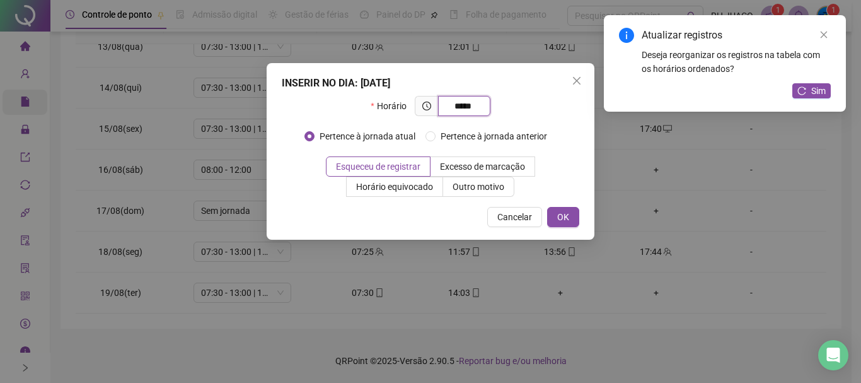
type input "*****"
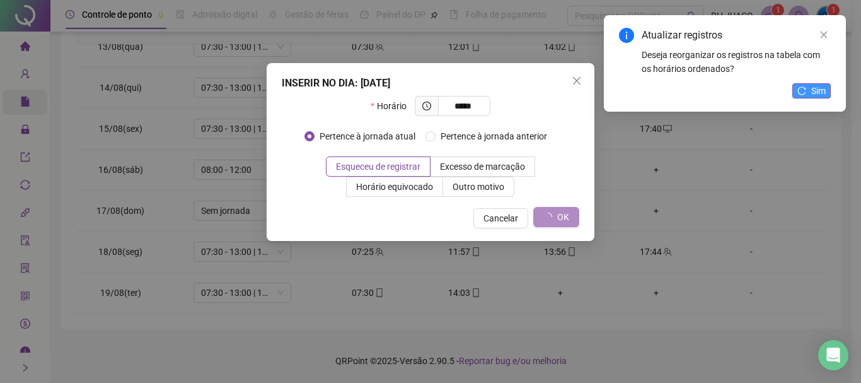
click at [805, 90] on icon "reload" at bounding box center [802, 90] width 9 height 9
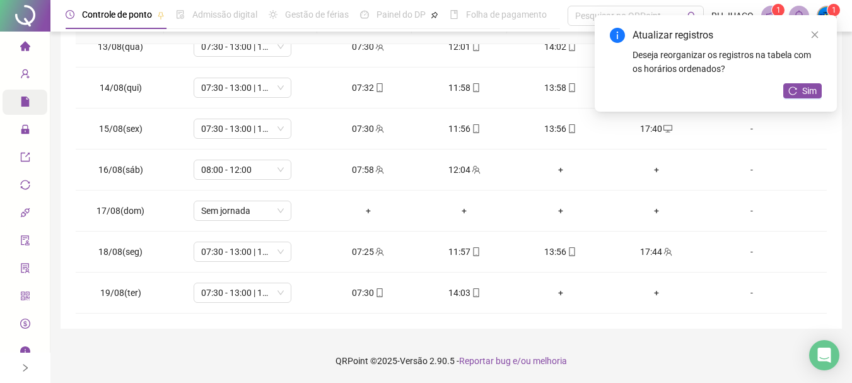
click at [805, 90] on span "Sim" at bounding box center [809, 91] width 15 height 14
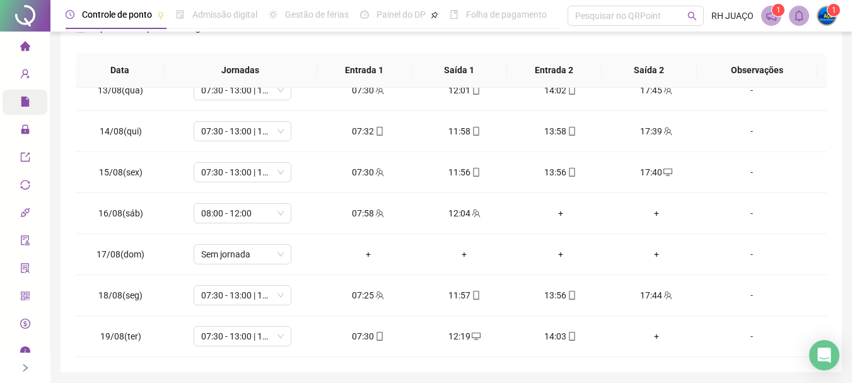
scroll to position [73, 0]
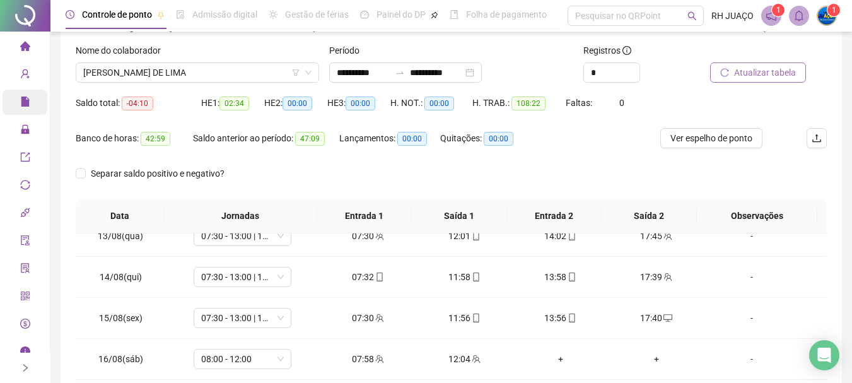
click at [755, 70] on span "Atualizar tabela" at bounding box center [765, 73] width 62 height 14
click at [23, 107] on span "file" at bounding box center [25, 103] width 10 height 25
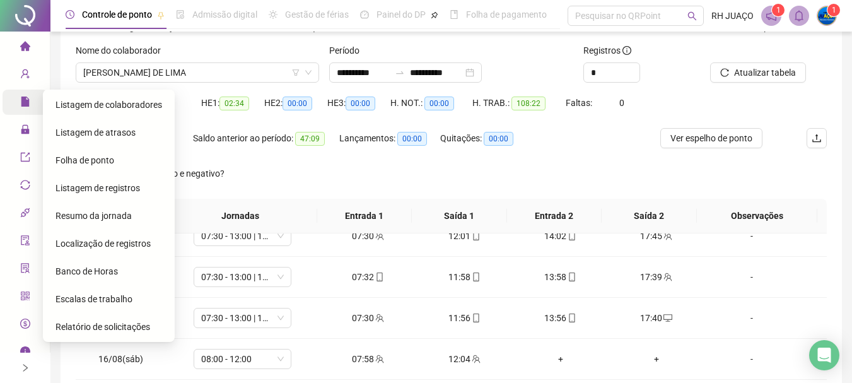
click at [102, 165] on span "Folha de ponto" at bounding box center [84, 160] width 59 height 10
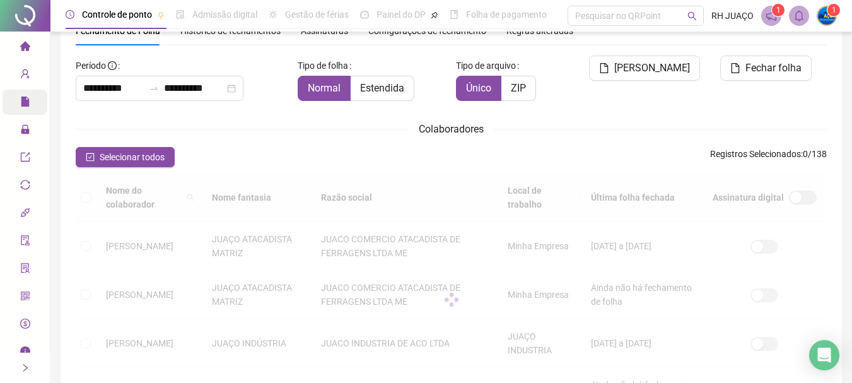
scroll to position [67, 0]
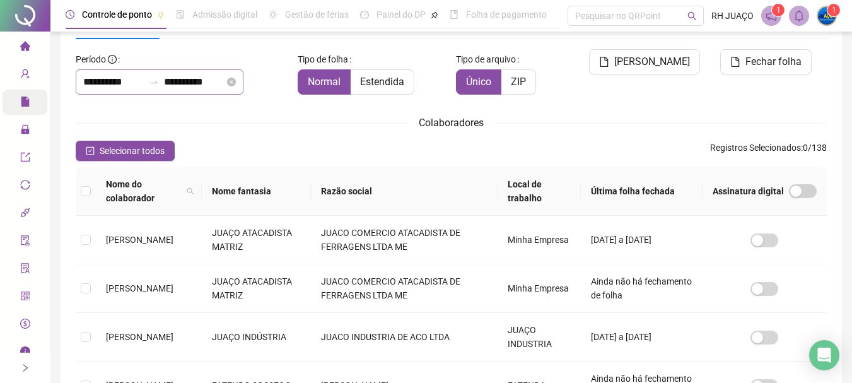
click at [164, 85] on div at bounding box center [154, 82] width 20 height 10
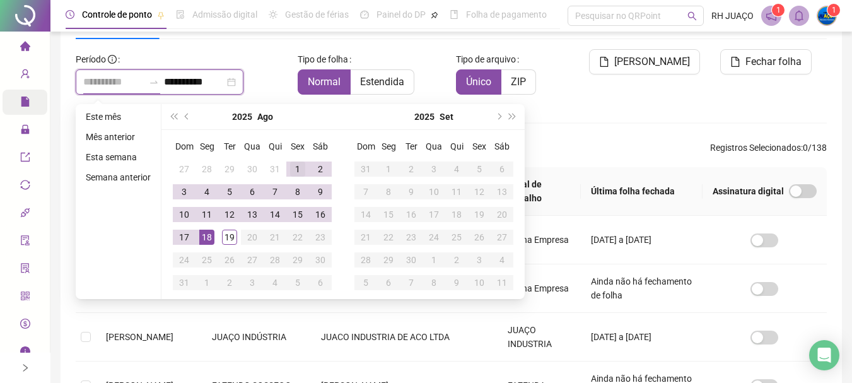
type input "**********"
click at [291, 166] on div "1" at bounding box center [297, 168] width 15 height 15
type input "**********"
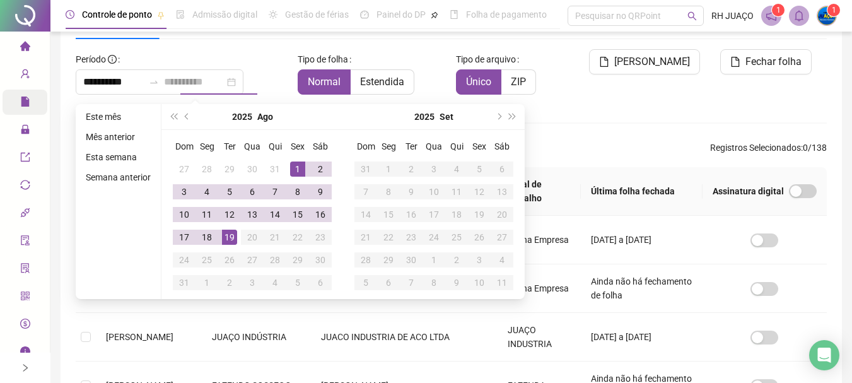
click at [235, 236] on div "19" at bounding box center [229, 237] width 15 height 15
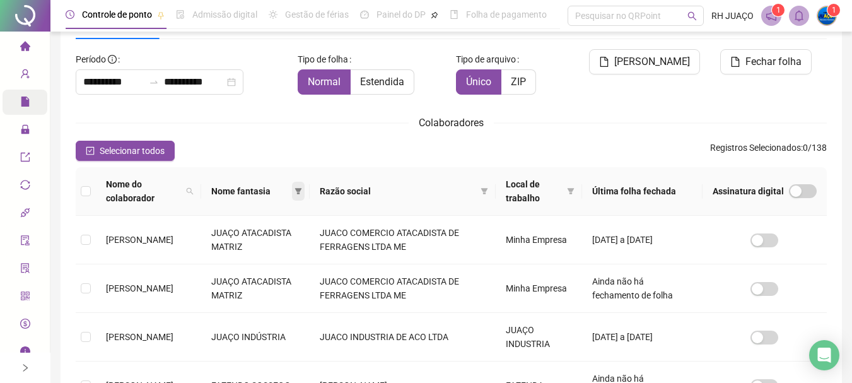
click at [302, 194] on icon "filter" at bounding box center [298, 191] width 8 height 8
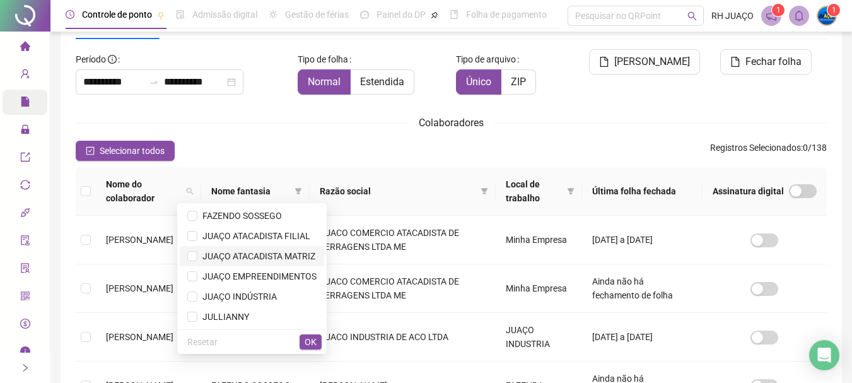
click at [301, 256] on span "JUAÇO ATACADISTA MATRIZ" at bounding box center [256, 256] width 118 height 10
click at [315, 341] on span "OK" at bounding box center [311, 342] width 12 height 14
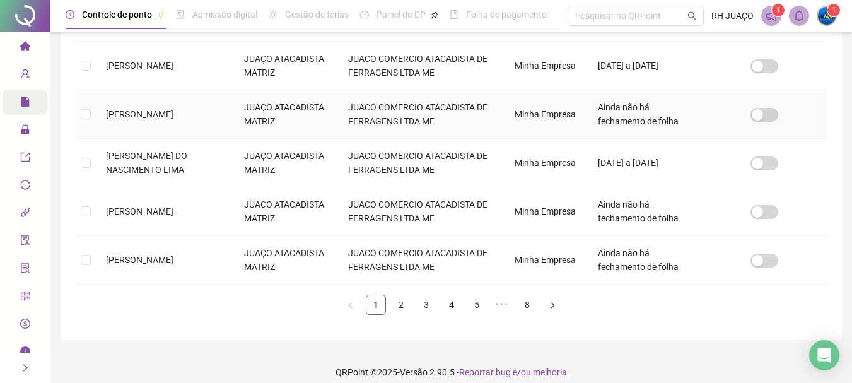
scroll to position [495, 0]
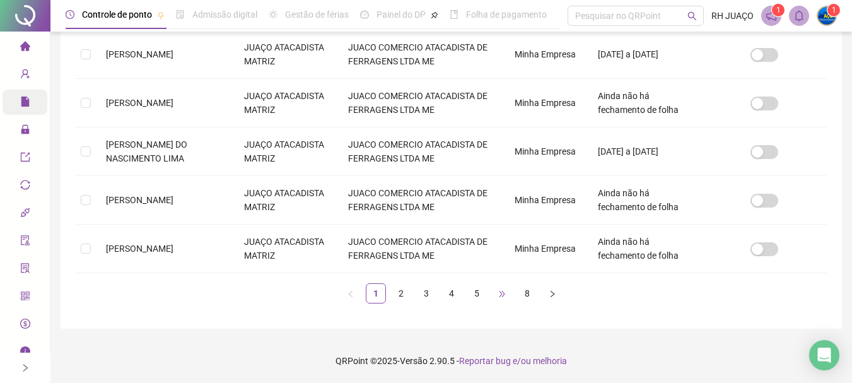
click at [505, 296] on span "•••" at bounding box center [502, 293] width 20 height 20
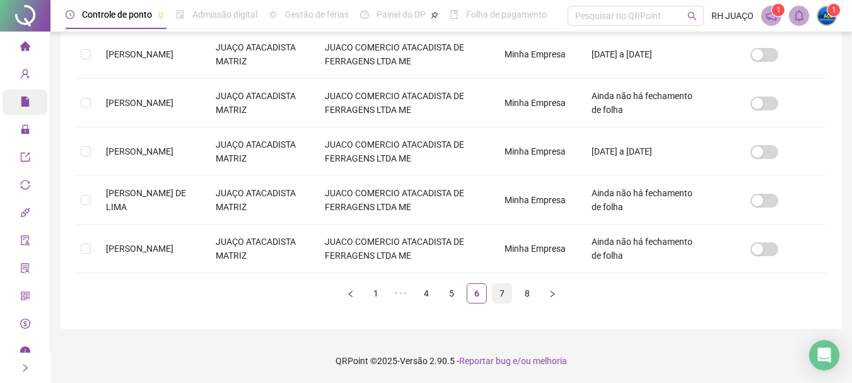
click at [503, 297] on link "7" at bounding box center [502, 293] width 19 height 19
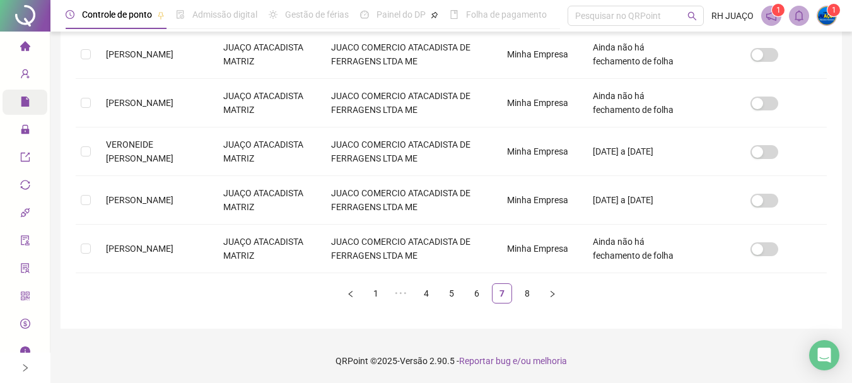
scroll to position [67, 0]
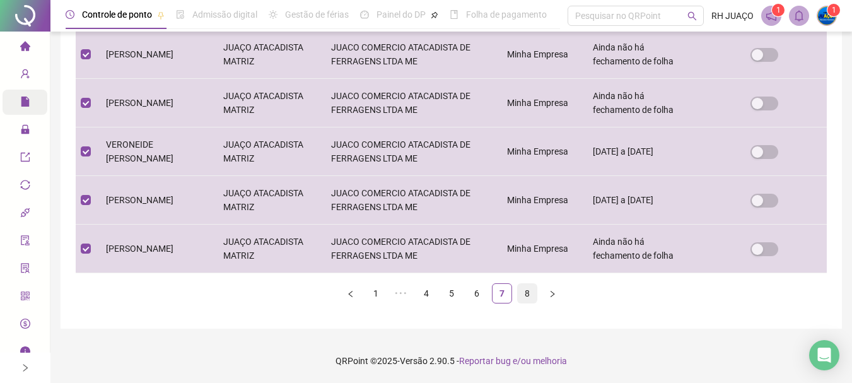
click at [518, 293] on link "8" at bounding box center [527, 293] width 19 height 19
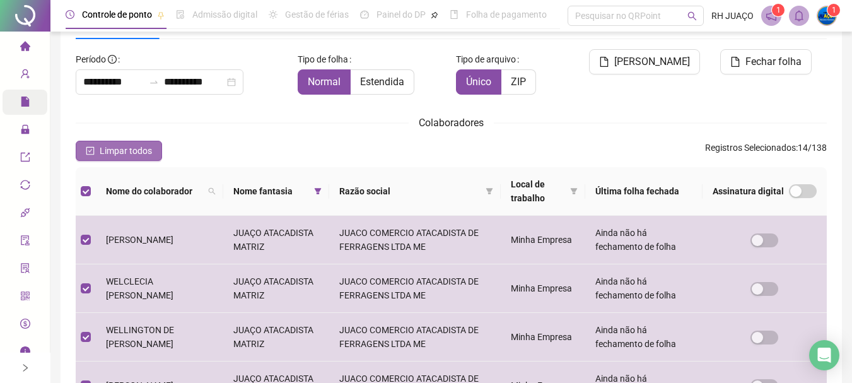
click at [138, 153] on span "Limpar todos" at bounding box center [126, 151] width 52 height 14
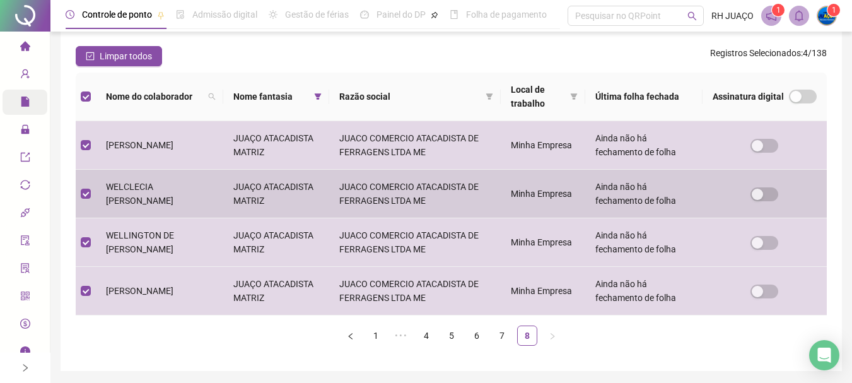
scroll to position [204, 0]
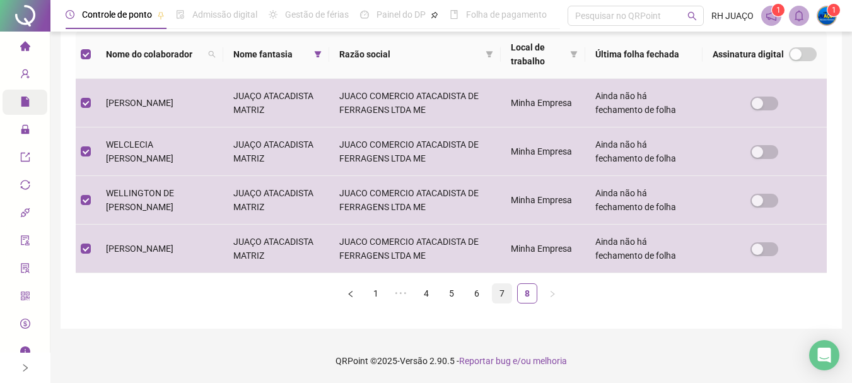
click at [502, 300] on link "7" at bounding box center [502, 293] width 19 height 19
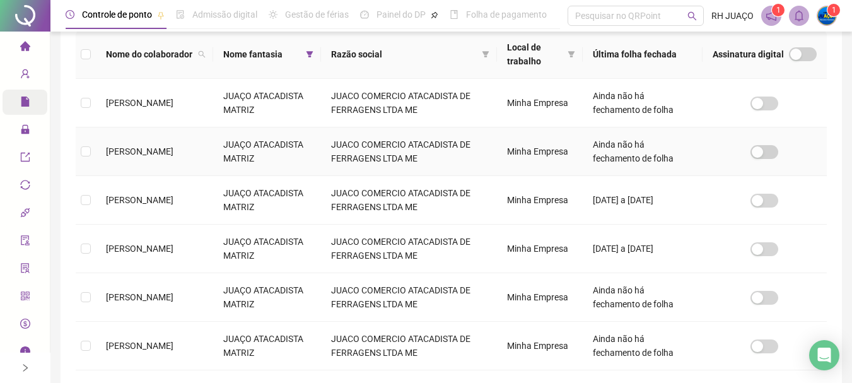
scroll to position [67, 0]
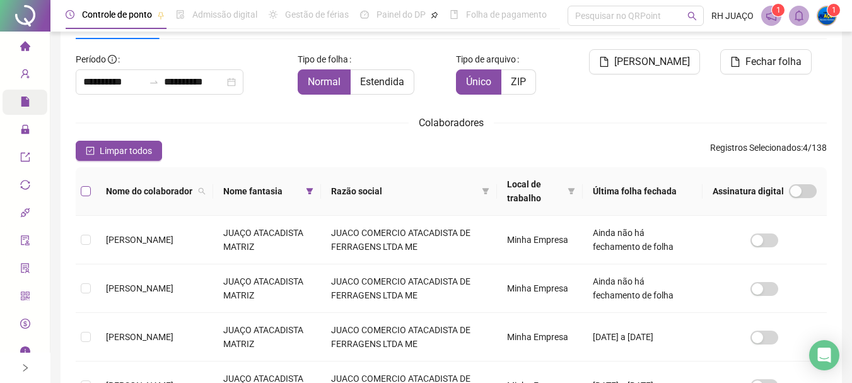
click at [86, 184] on label at bounding box center [86, 191] width 10 height 14
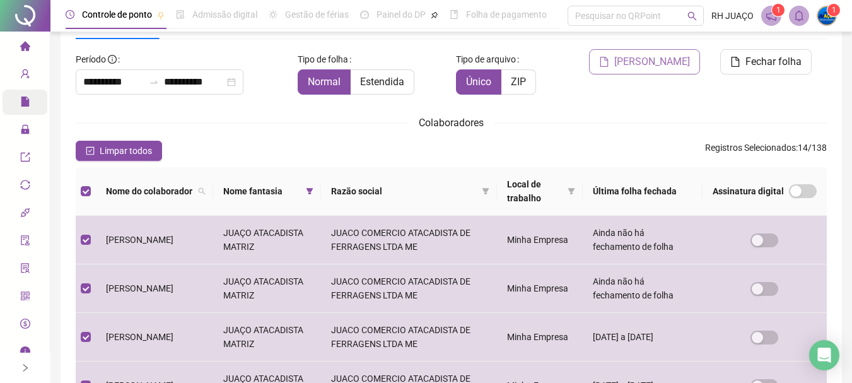
click at [668, 60] on span "[PERSON_NAME]" at bounding box center [652, 61] width 76 height 15
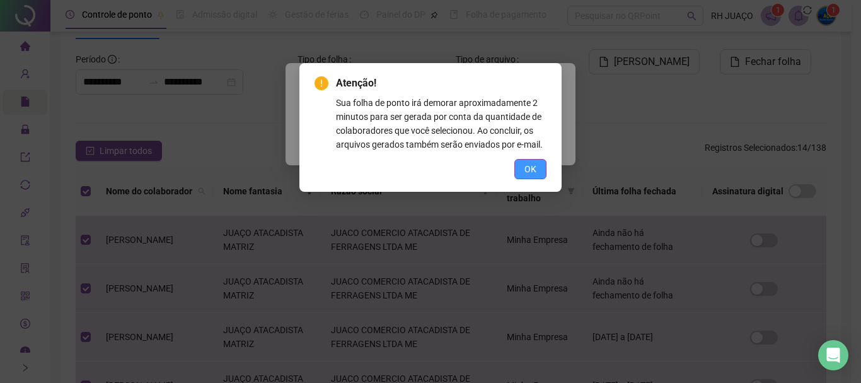
click at [541, 172] on button "OK" at bounding box center [531, 169] width 32 height 20
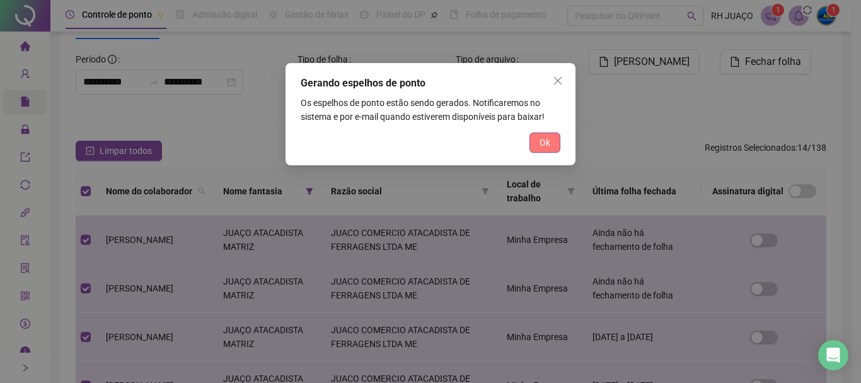
click at [541, 151] on button "Ok" at bounding box center [545, 142] width 31 height 20
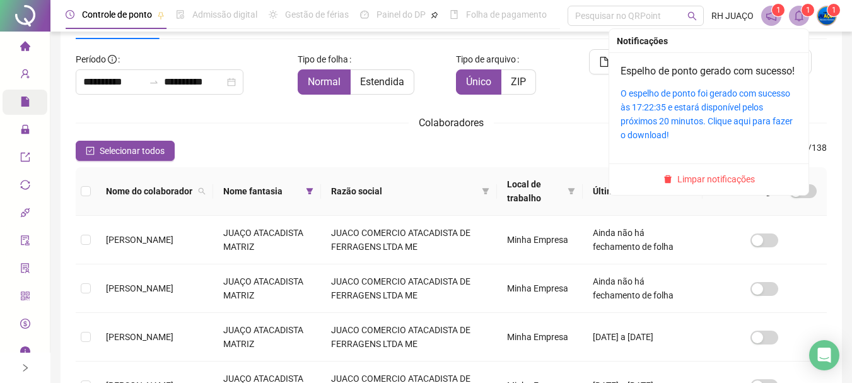
click at [808, 12] on span "1" at bounding box center [808, 10] width 4 height 9
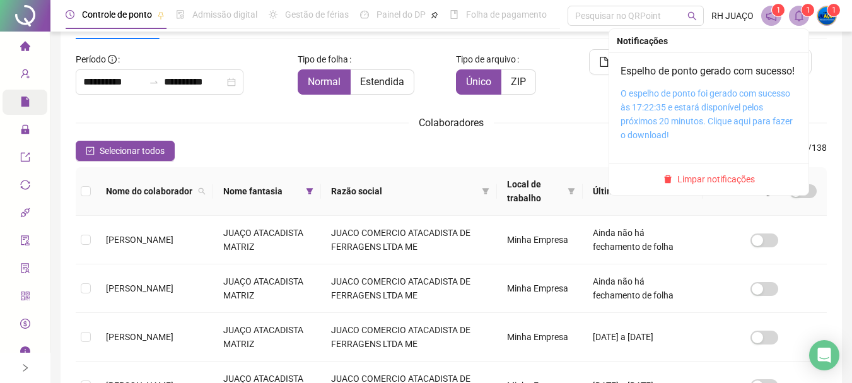
click at [724, 109] on link "O espelho de ponto foi gerado com sucesso às 17:22:35 e estará disponível pelos…" at bounding box center [707, 114] width 172 height 52
